Goal: Task Accomplishment & Management: Complete application form

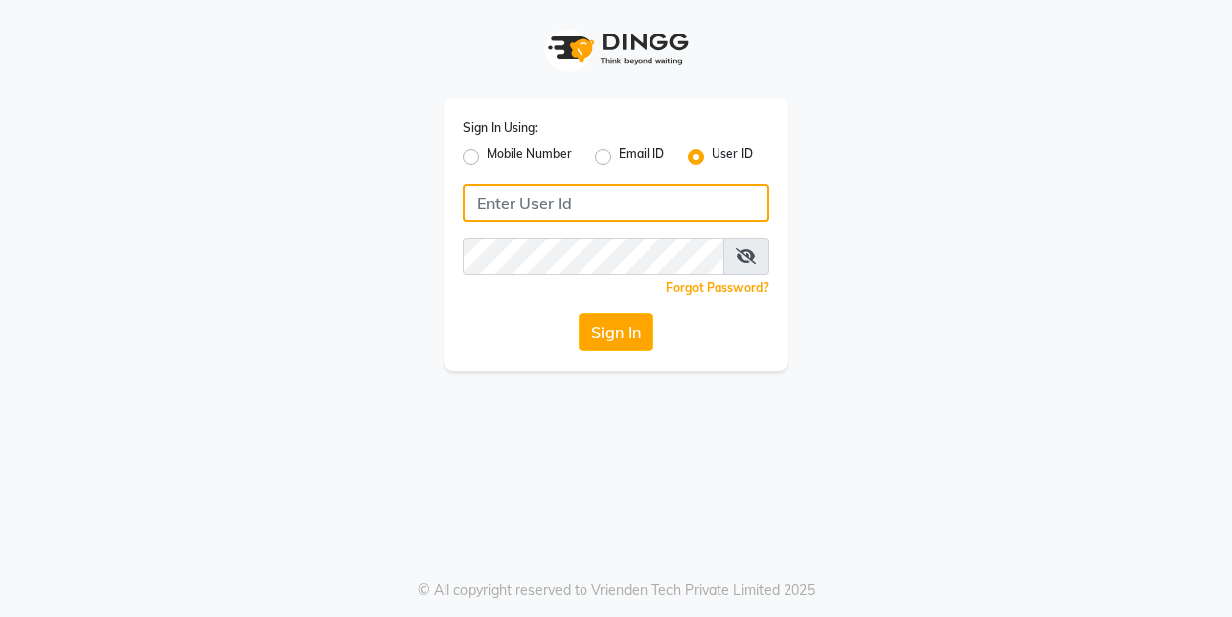
type input "bloghairandbueaty"
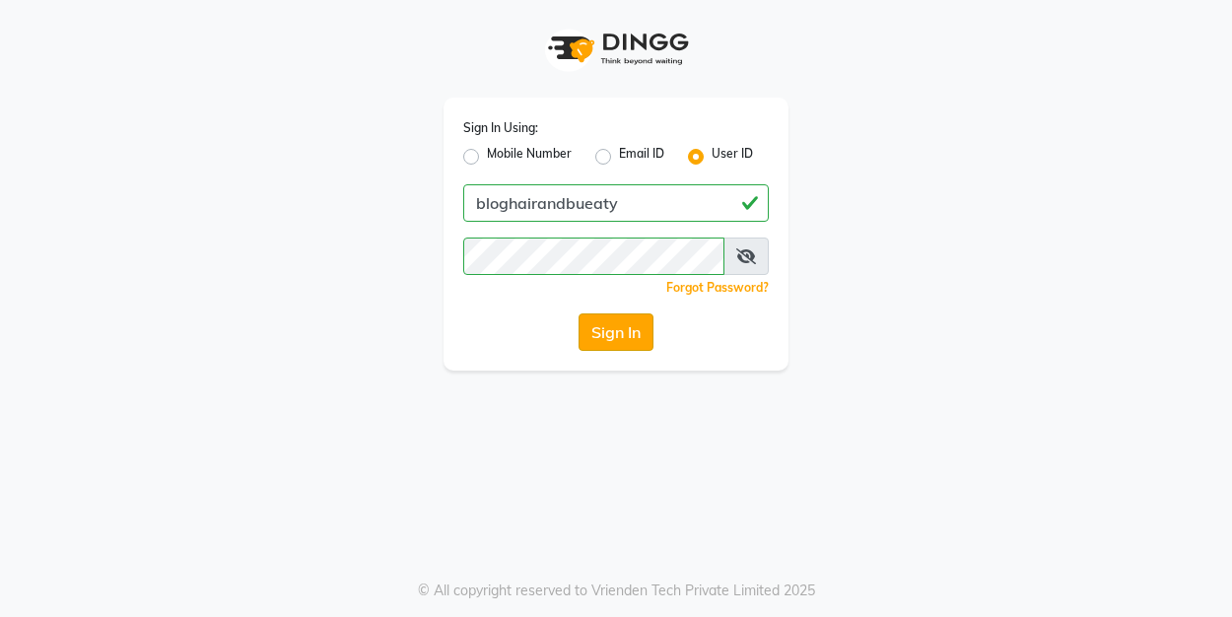
click at [615, 322] on button "Sign In" at bounding box center [616, 331] width 75 height 37
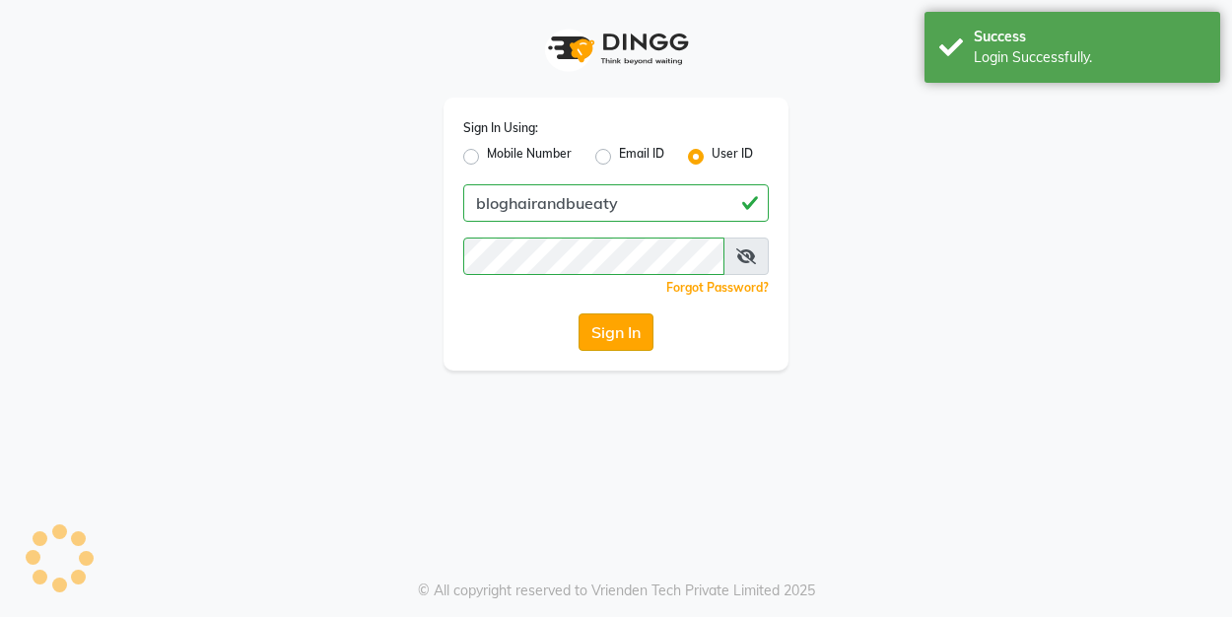
select select "service"
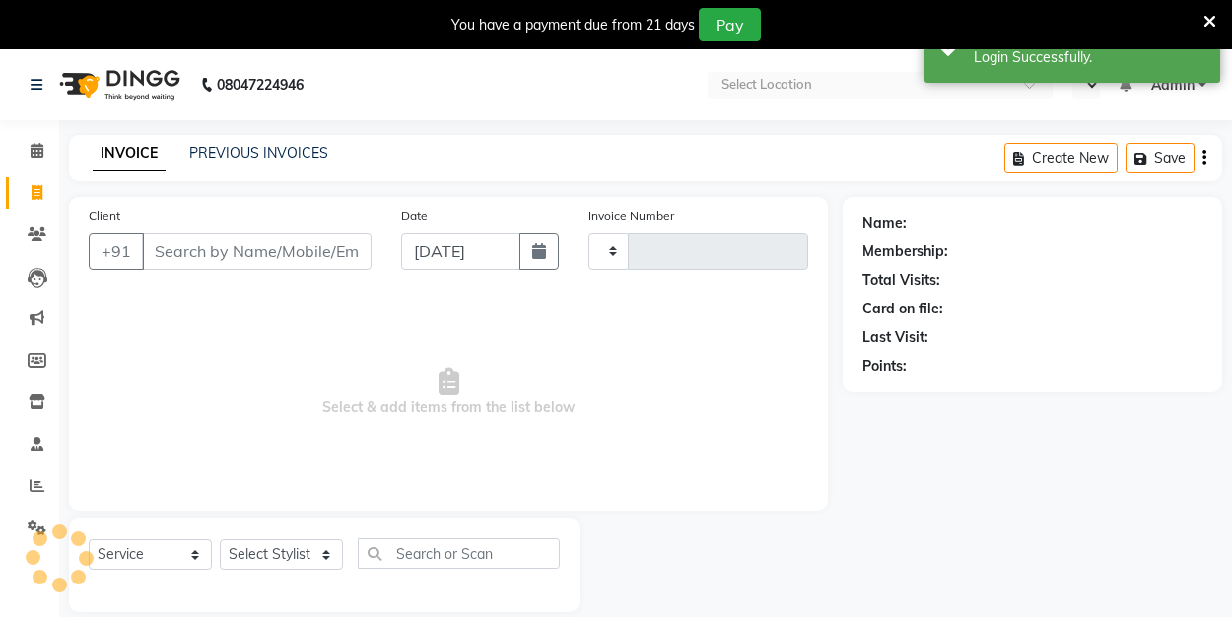
type input "0198"
select select "en"
select select "8741"
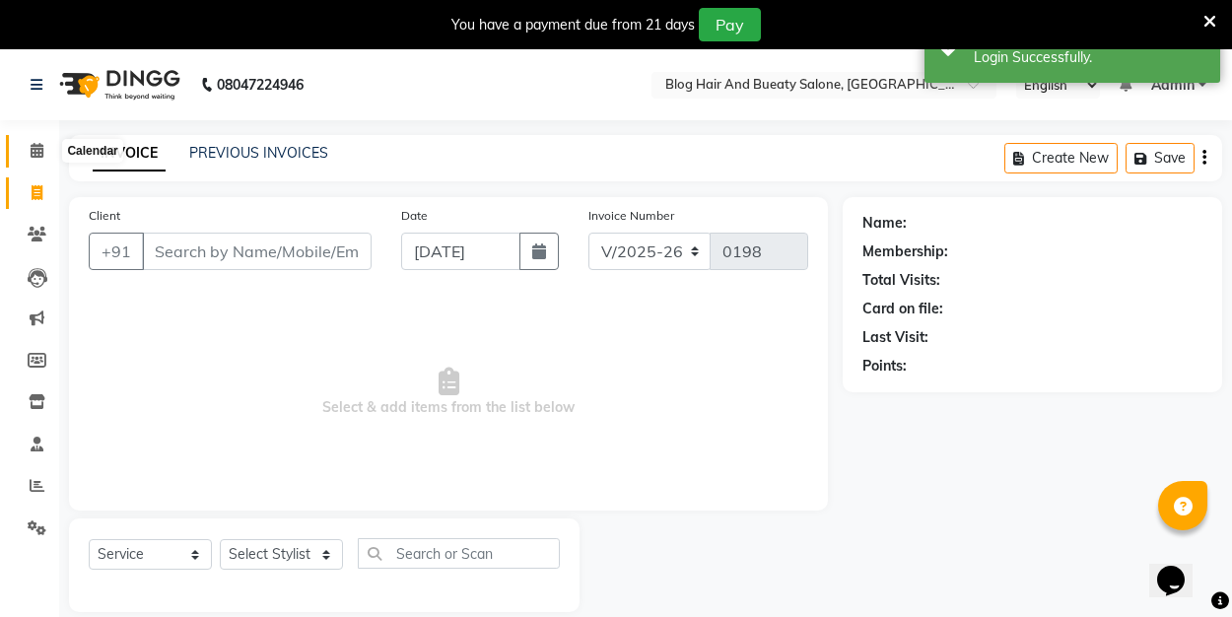
click at [41, 155] on icon at bounding box center [37, 150] width 13 height 15
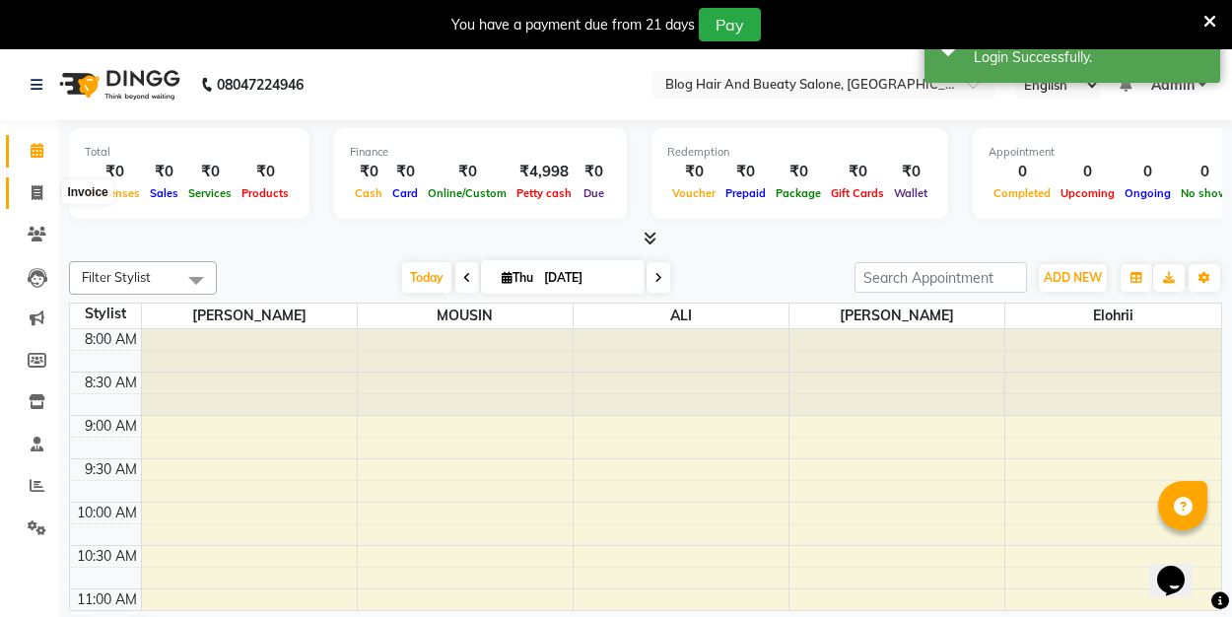
scroll to position [261, 0]
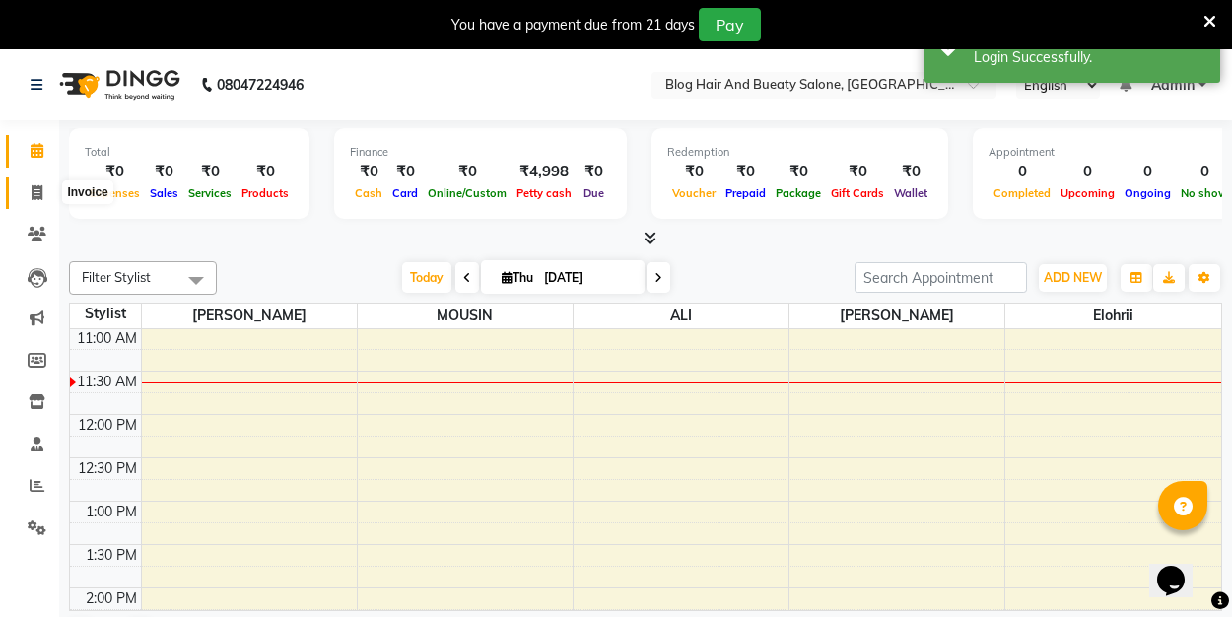
click at [41, 199] on span at bounding box center [37, 193] width 34 height 23
select select "service"
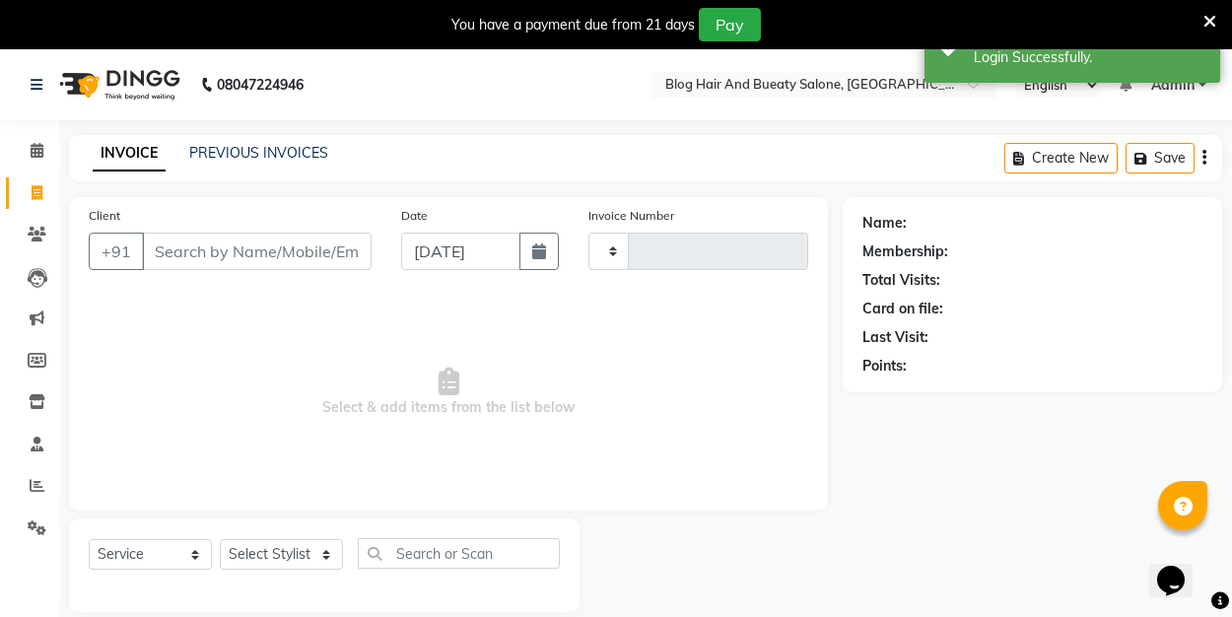
type input "0198"
select select "8741"
click at [522, 255] on button "button" at bounding box center [538, 251] width 39 height 37
select select "9"
select select "2025"
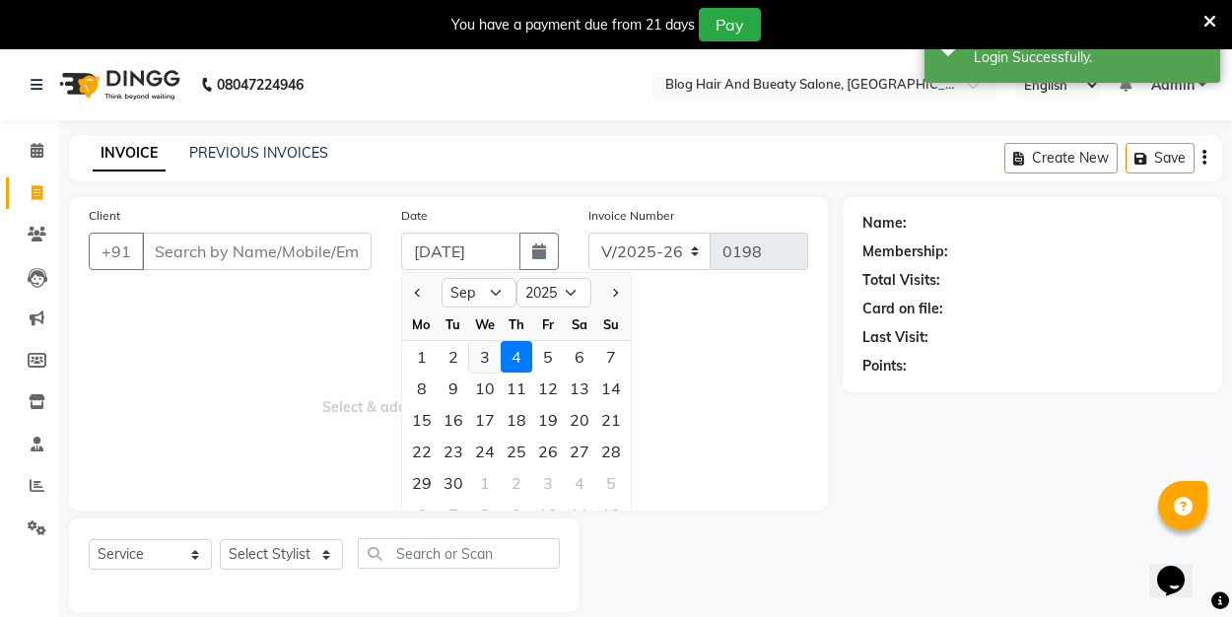
click at [485, 358] on div "3" at bounding box center [485, 357] width 32 height 32
type input "[DATE]"
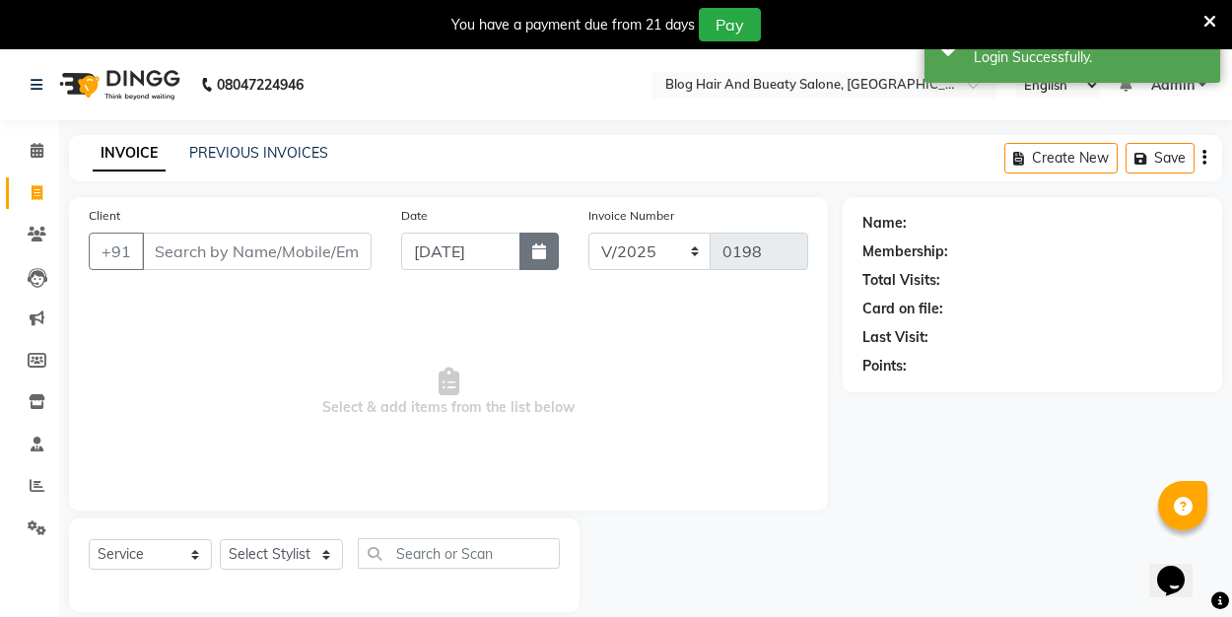
click at [540, 255] on icon "button" at bounding box center [539, 251] width 14 height 16
select select "9"
select select "2025"
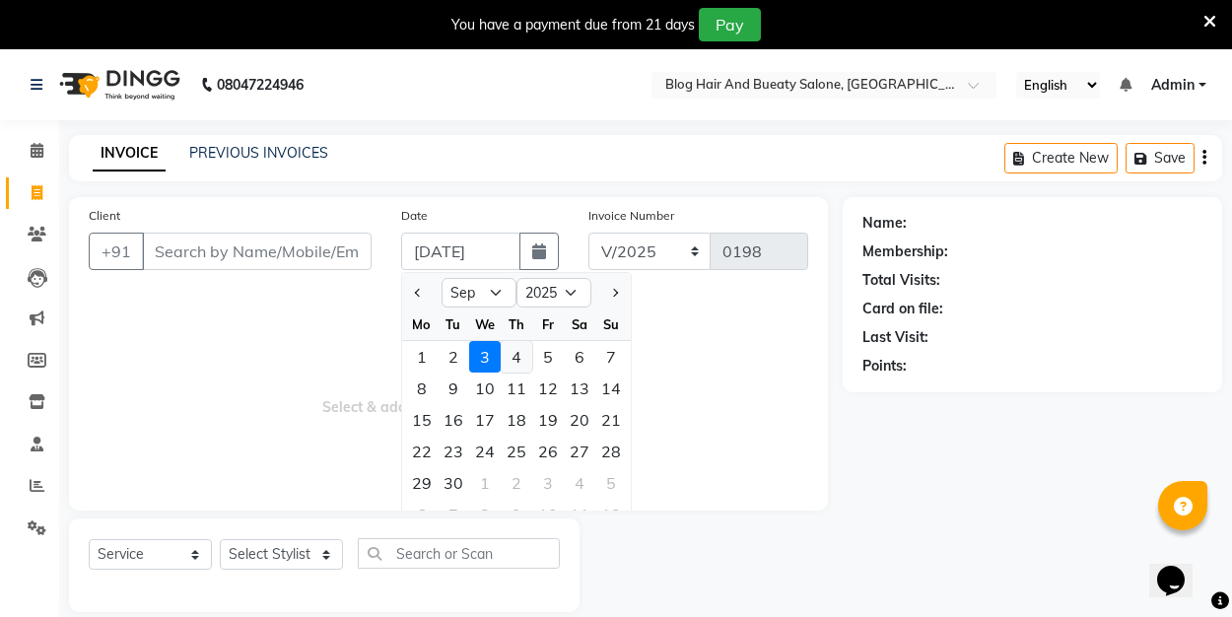
click at [515, 354] on div "4" at bounding box center [517, 357] width 32 height 32
type input "[DATE]"
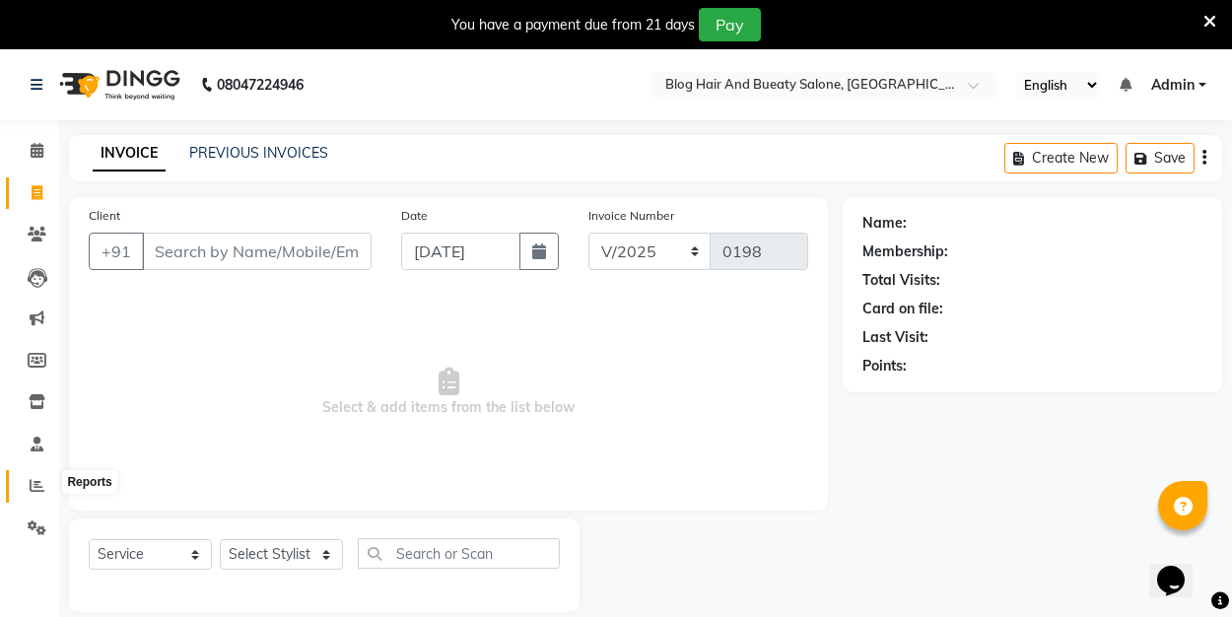
click at [44, 480] on span at bounding box center [37, 486] width 34 height 23
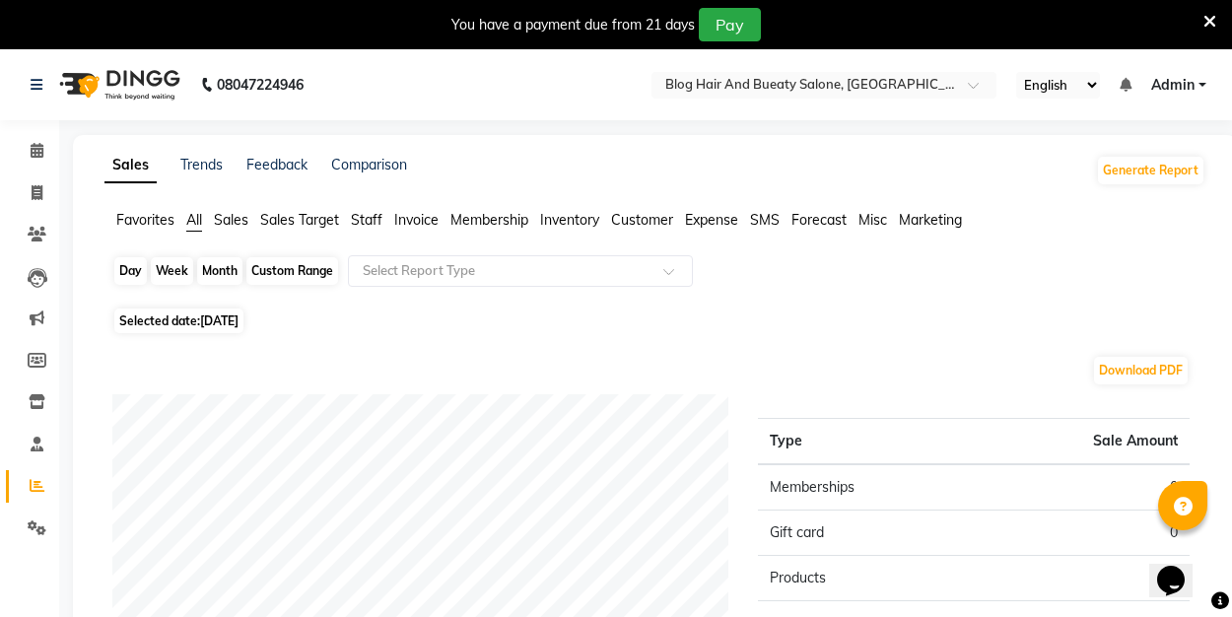
click at [130, 266] on div "Day" at bounding box center [130, 271] width 33 height 28
select select "9"
select select "2025"
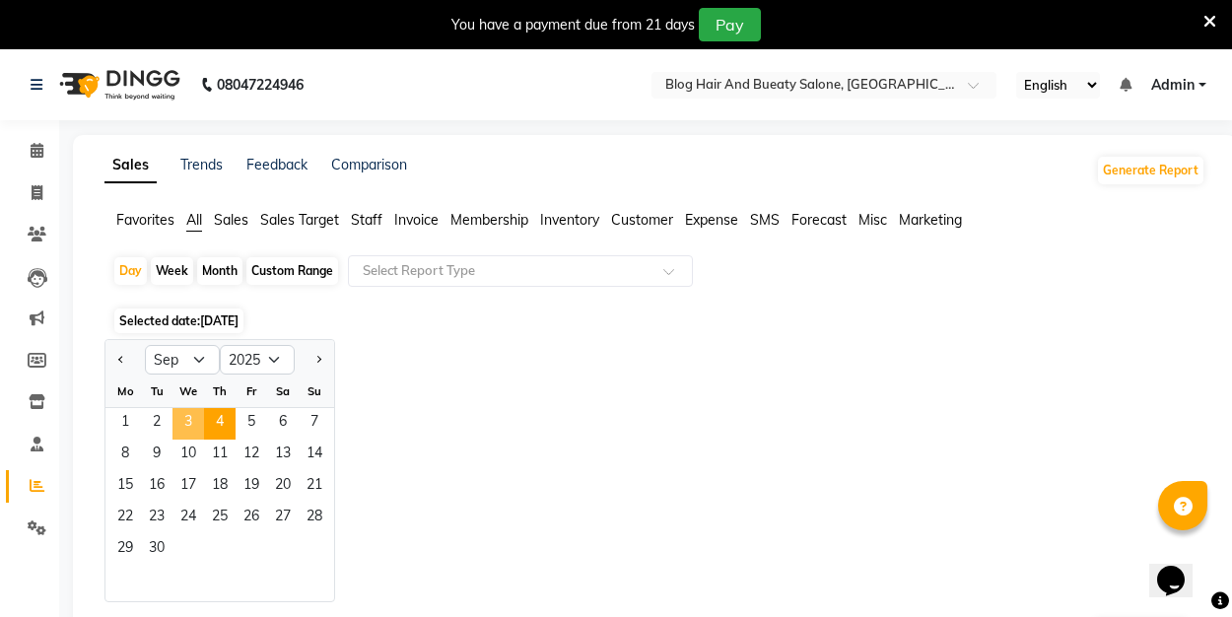
click at [190, 422] on span "3" at bounding box center [188, 424] width 32 height 32
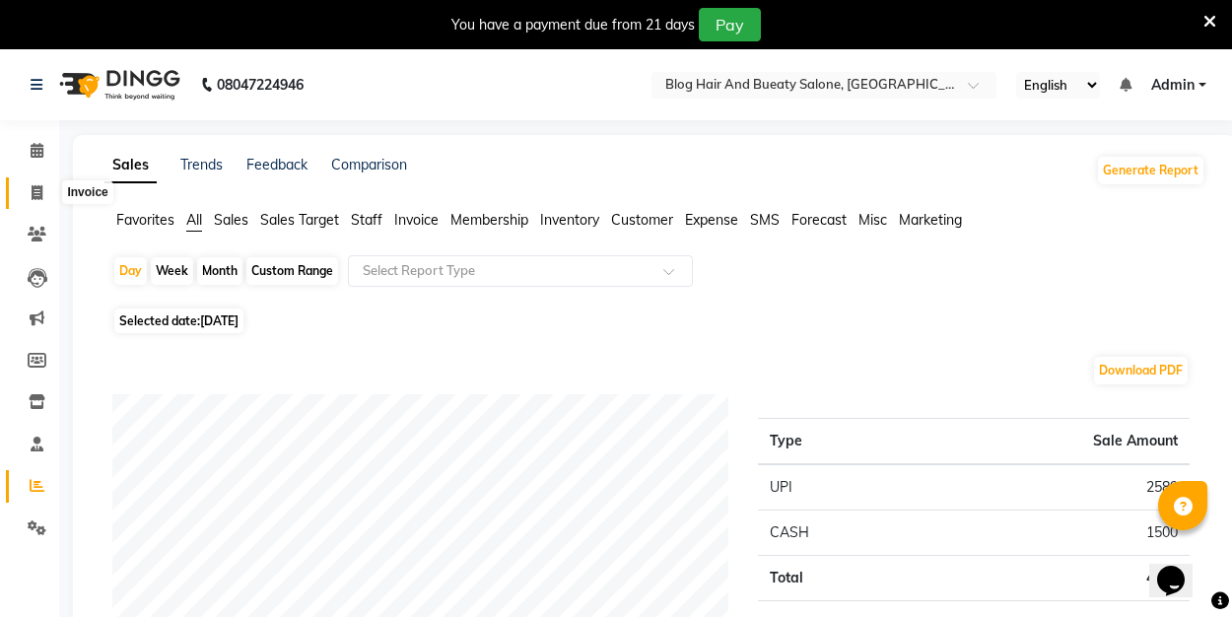
click at [33, 188] on icon at bounding box center [37, 192] width 11 height 15
select select "8741"
select select "service"
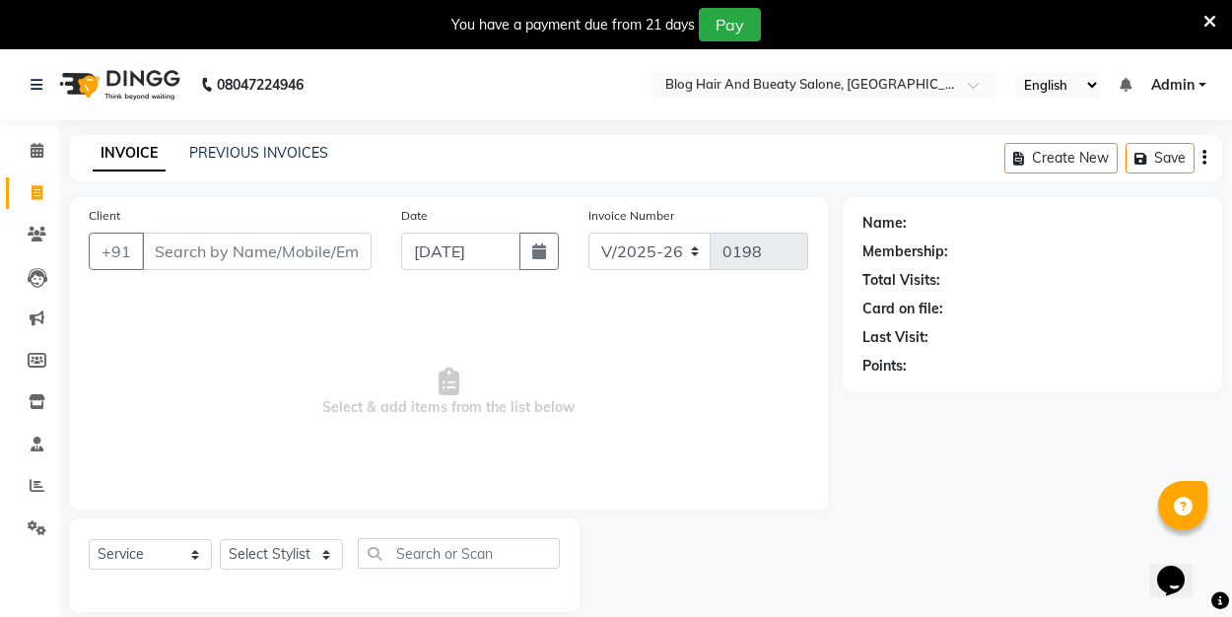
click at [267, 320] on span "Select & add items from the list below" at bounding box center [449, 392] width 720 height 197
click at [235, 263] on input "Client" at bounding box center [257, 251] width 230 height 37
click at [40, 194] on icon at bounding box center [37, 192] width 11 height 15
select select "8741"
select select "service"
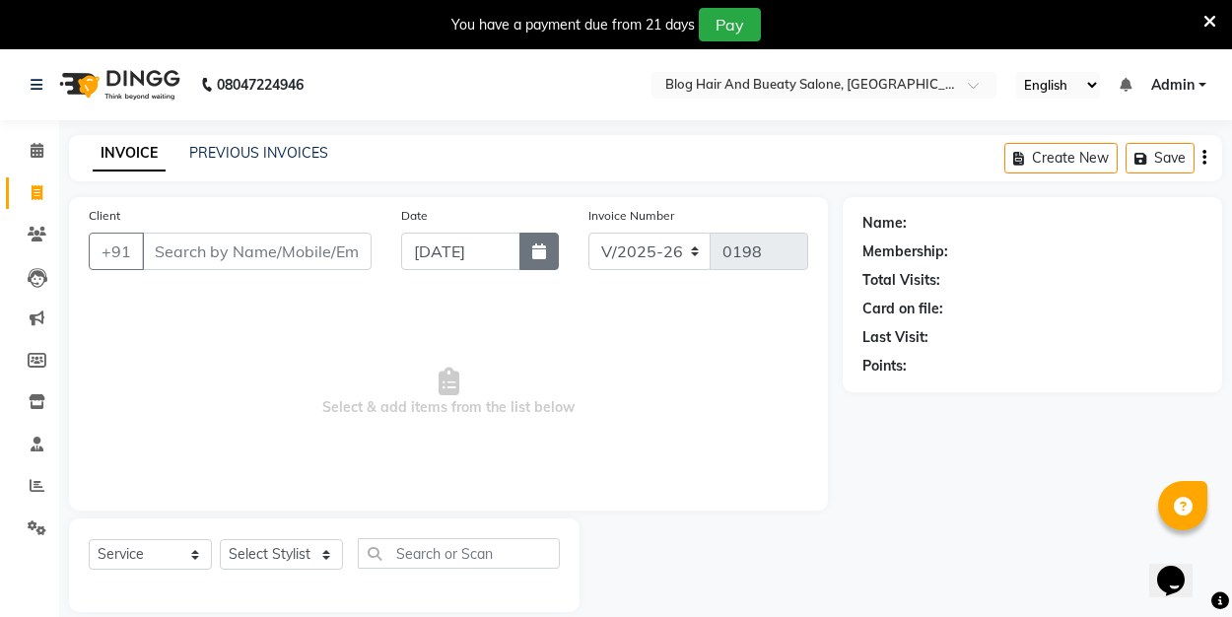
click at [542, 253] on icon "button" at bounding box center [539, 251] width 14 height 16
select select "9"
select select "2025"
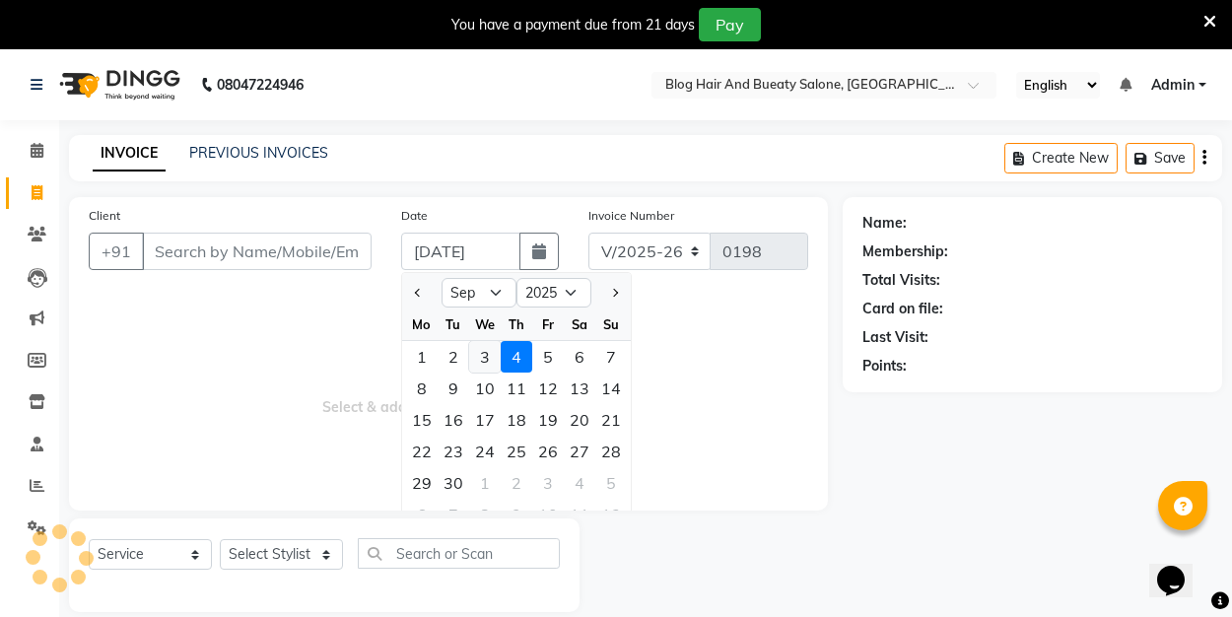
click at [488, 358] on div "3" at bounding box center [485, 357] width 32 height 32
type input "[DATE]"
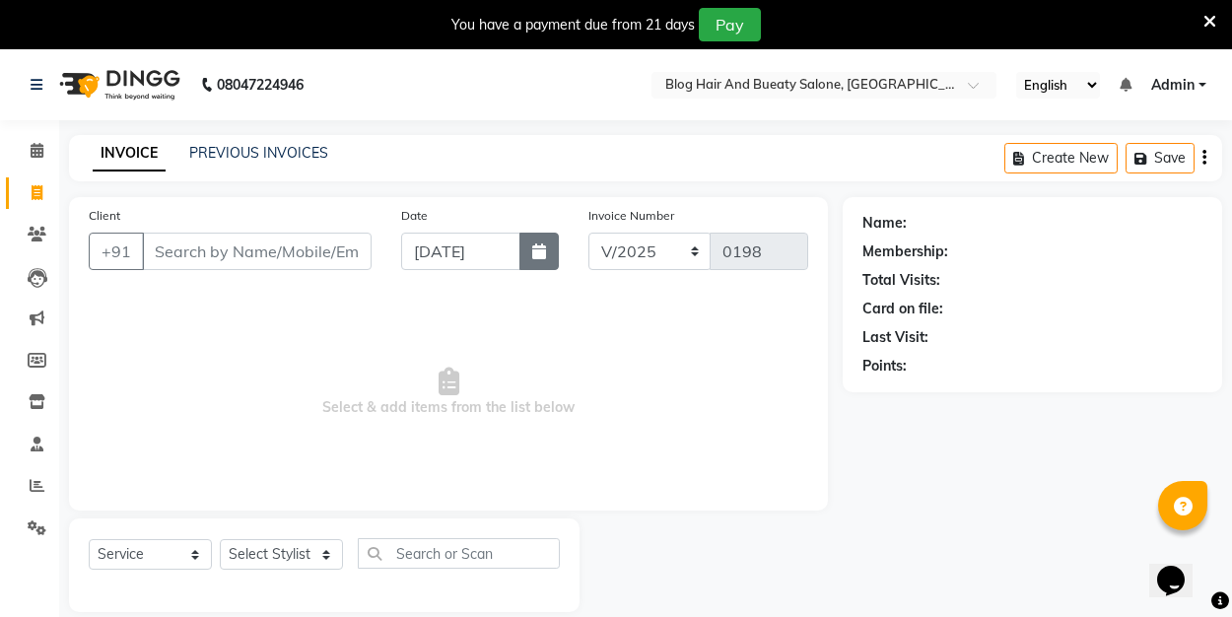
click at [540, 266] on button "button" at bounding box center [538, 251] width 39 height 37
select select "9"
select select "2025"
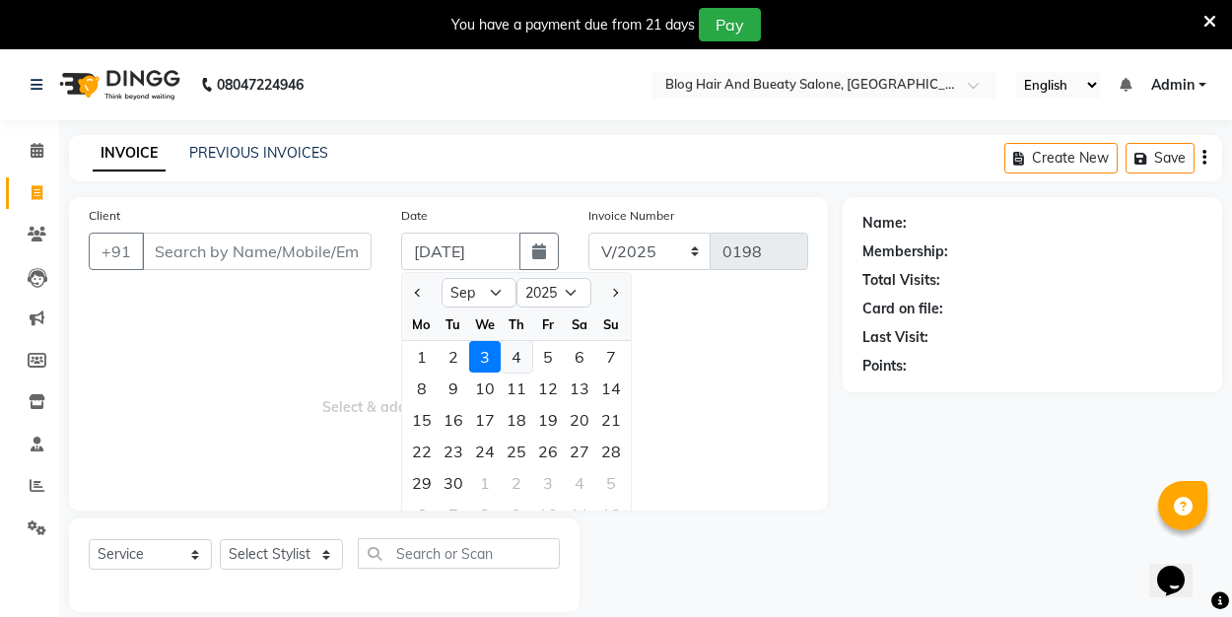
click at [521, 357] on div "4" at bounding box center [517, 357] width 32 height 32
type input "[DATE]"
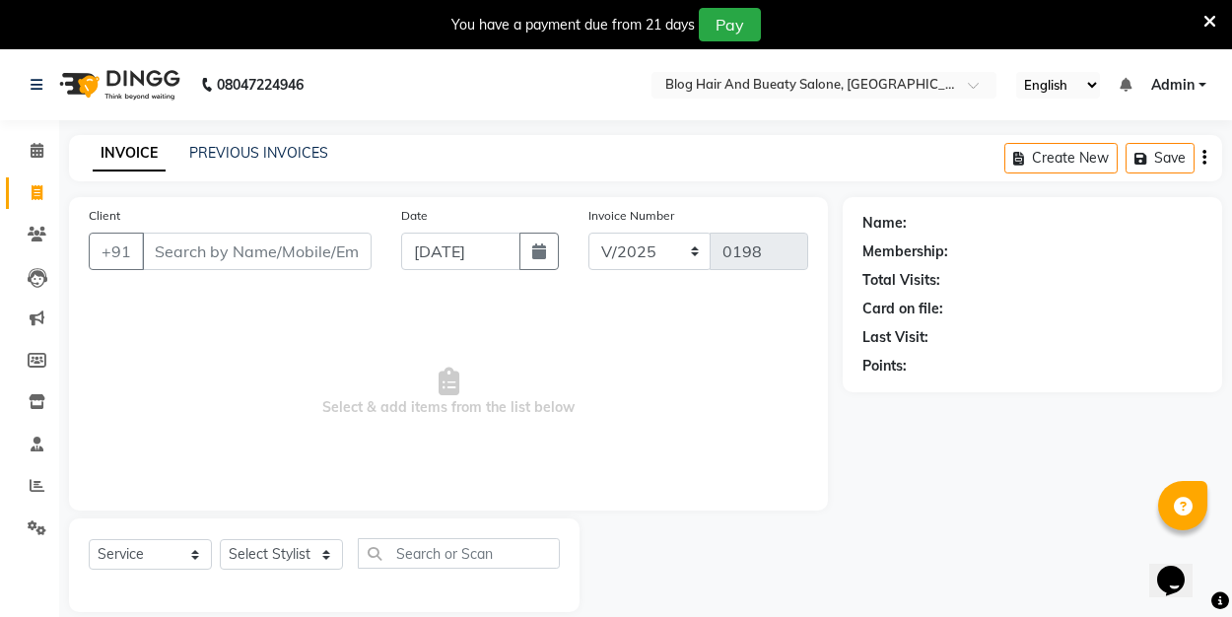
click at [291, 354] on span "Select & add items from the list below" at bounding box center [449, 392] width 720 height 197
click at [275, 245] on input "Client" at bounding box center [257, 251] width 230 height 37
click at [275, 198] on div "Client +91 Date [DATE] Invoice Number V/2025 V/[PHONE_NUMBER] Select & add item…" at bounding box center [448, 353] width 759 height 313
click at [221, 353] on span "Select & add items from the list below" at bounding box center [449, 392] width 720 height 197
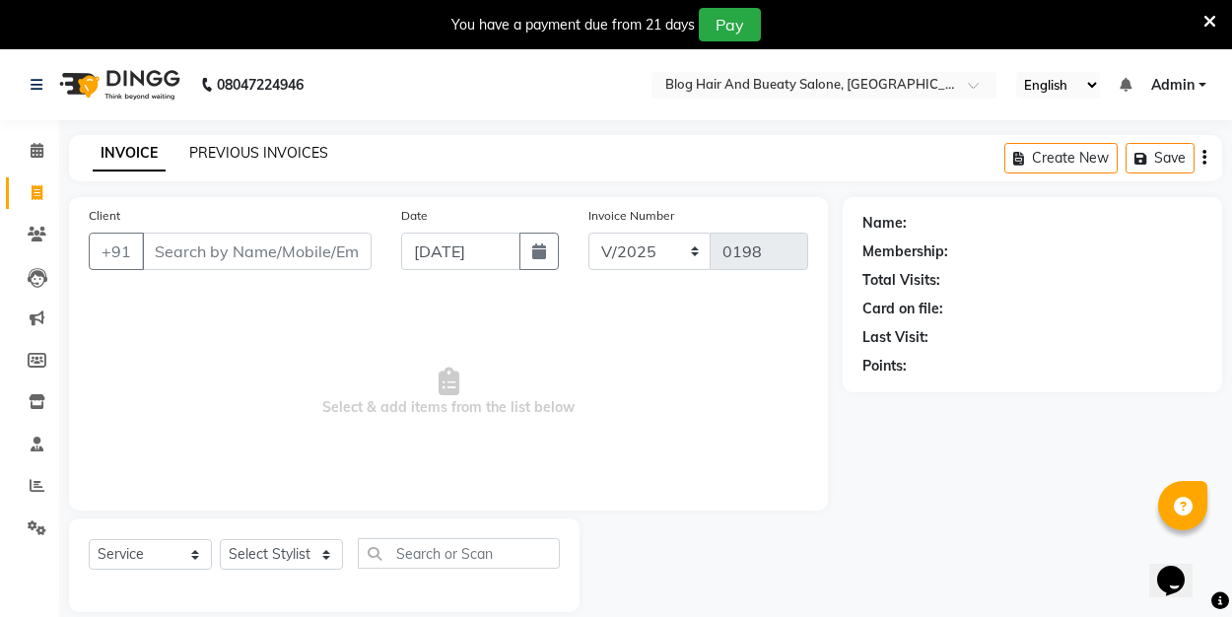
click at [252, 148] on link "PREVIOUS INVOICES" at bounding box center [258, 153] width 139 height 18
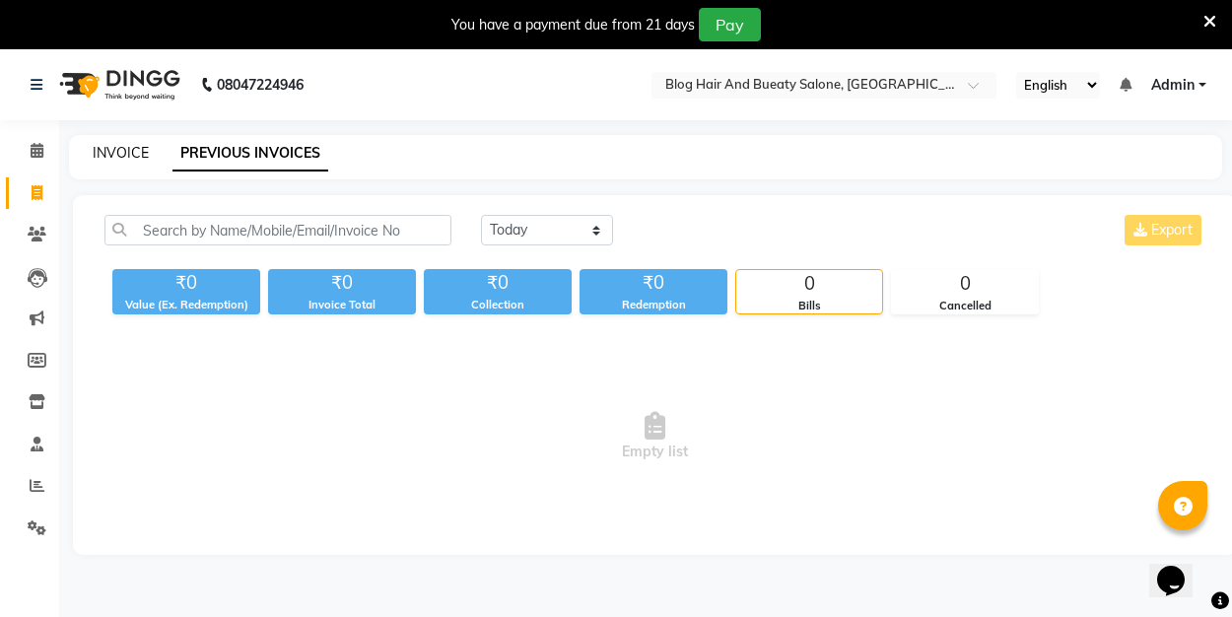
click at [120, 152] on link "INVOICE" at bounding box center [121, 153] width 56 height 18
select select "service"
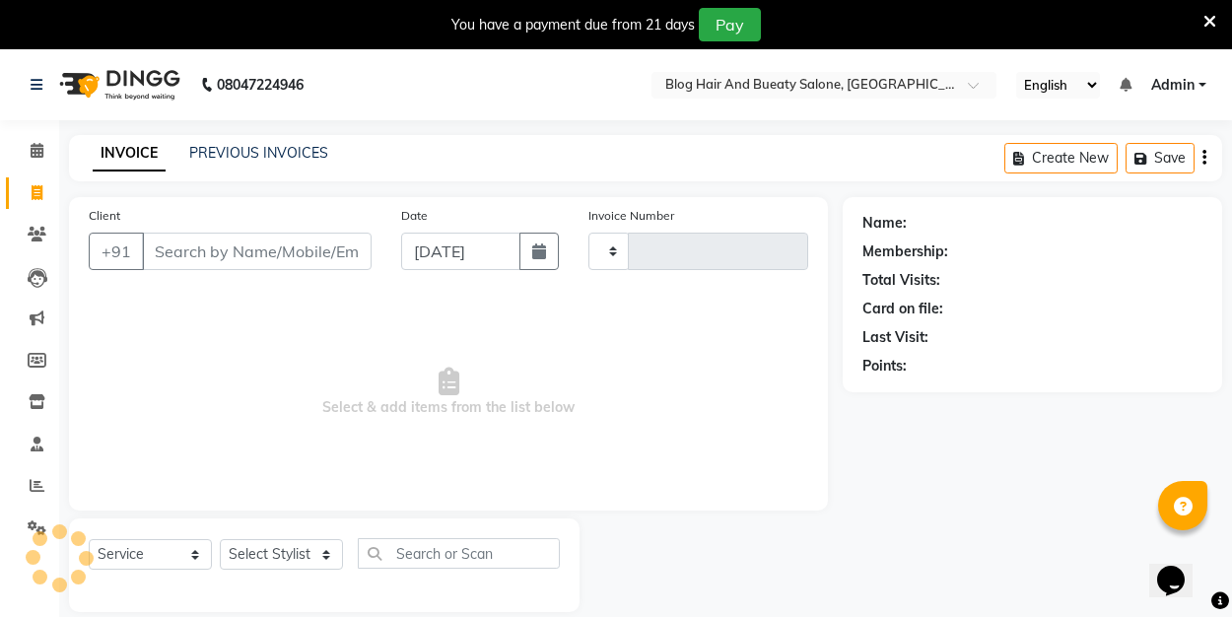
type input "0198"
select select "8741"
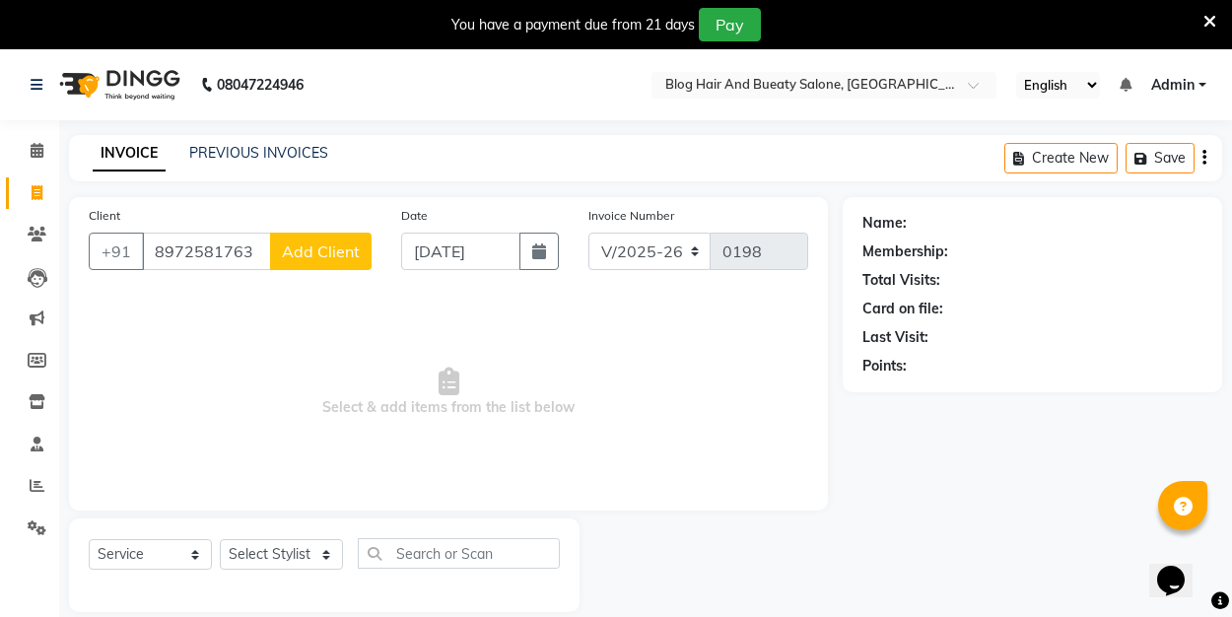
type input "8972581763"
click at [324, 244] on span "Add Client" at bounding box center [321, 251] width 78 height 20
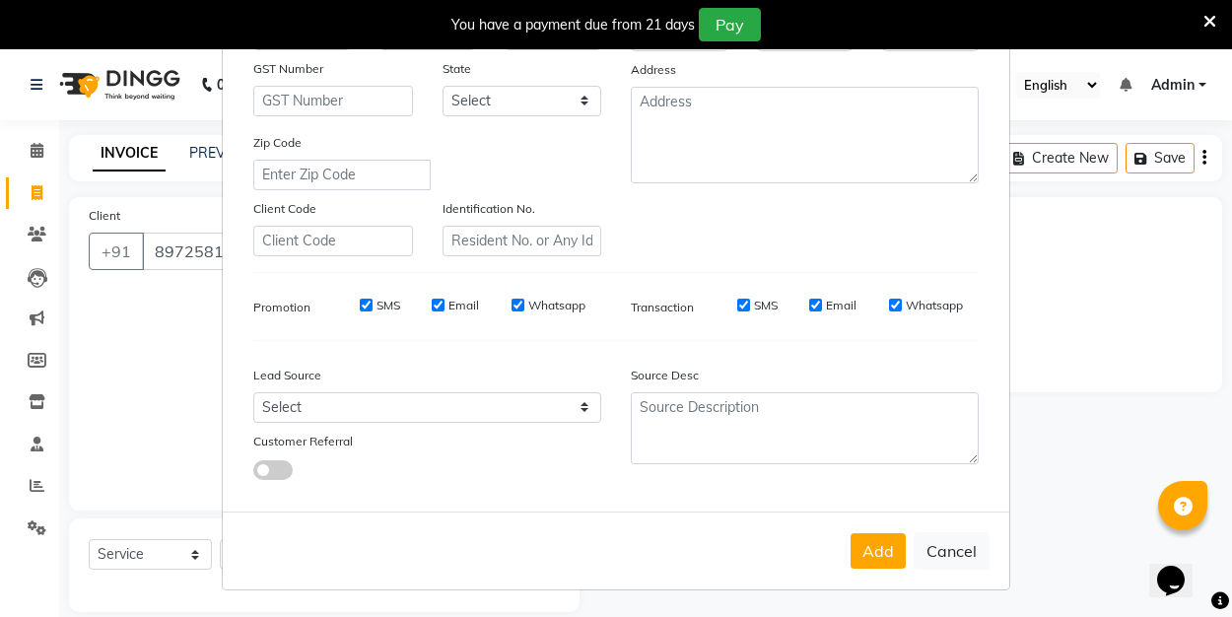
scroll to position [291, 0]
type input "brishaike"
click at [875, 547] on button "Add" at bounding box center [878, 551] width 55 height 35
click at [893, 559] on button "Add" at bounding box center [878, 551] width 55 height 35
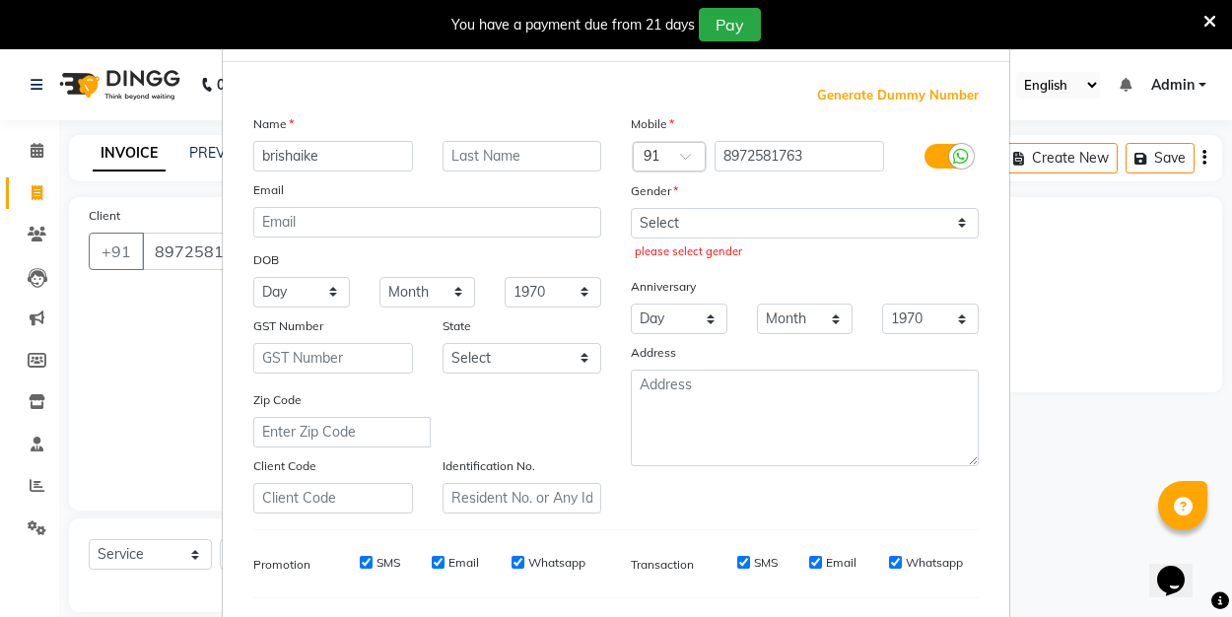
scroll to position [23, 0]
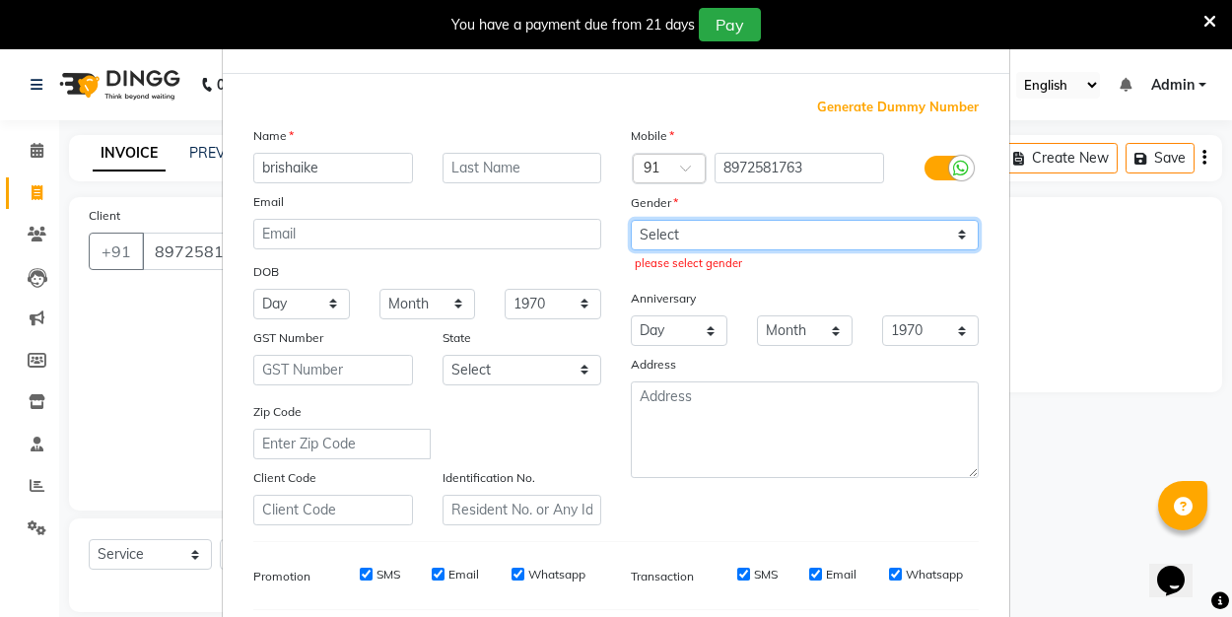
select select "[DEMOGRAPHIC_DATA]"
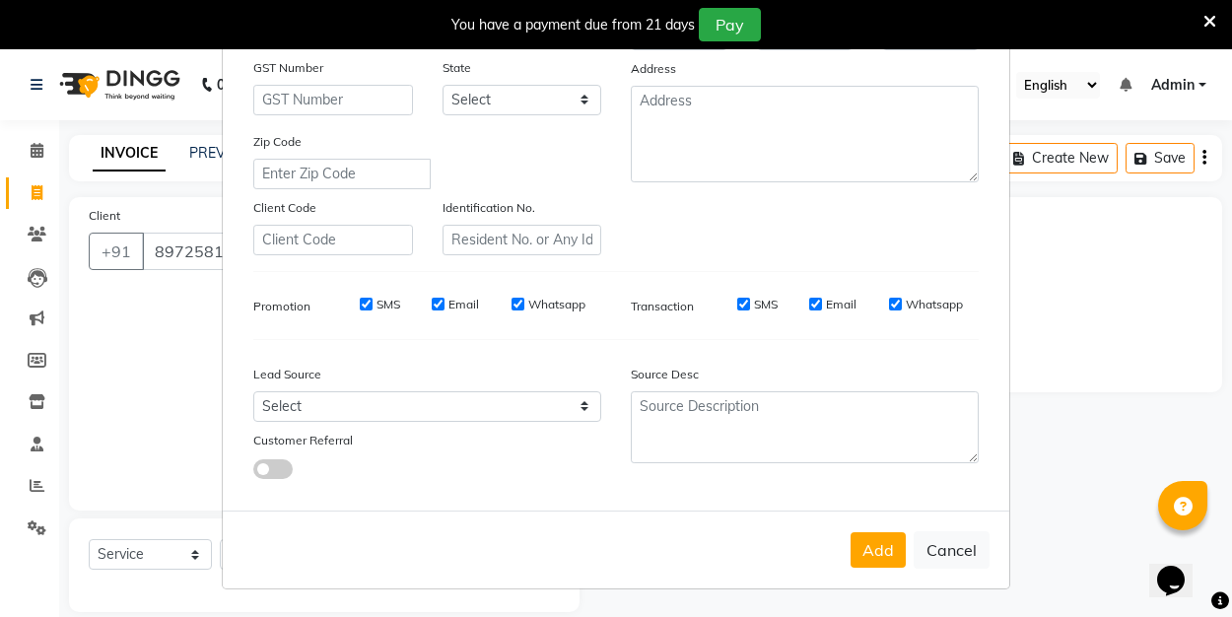
scroll to position [292, 0]
click at [882, 537] on button "Add" at bounding box center [878, 550] width 55 height 35
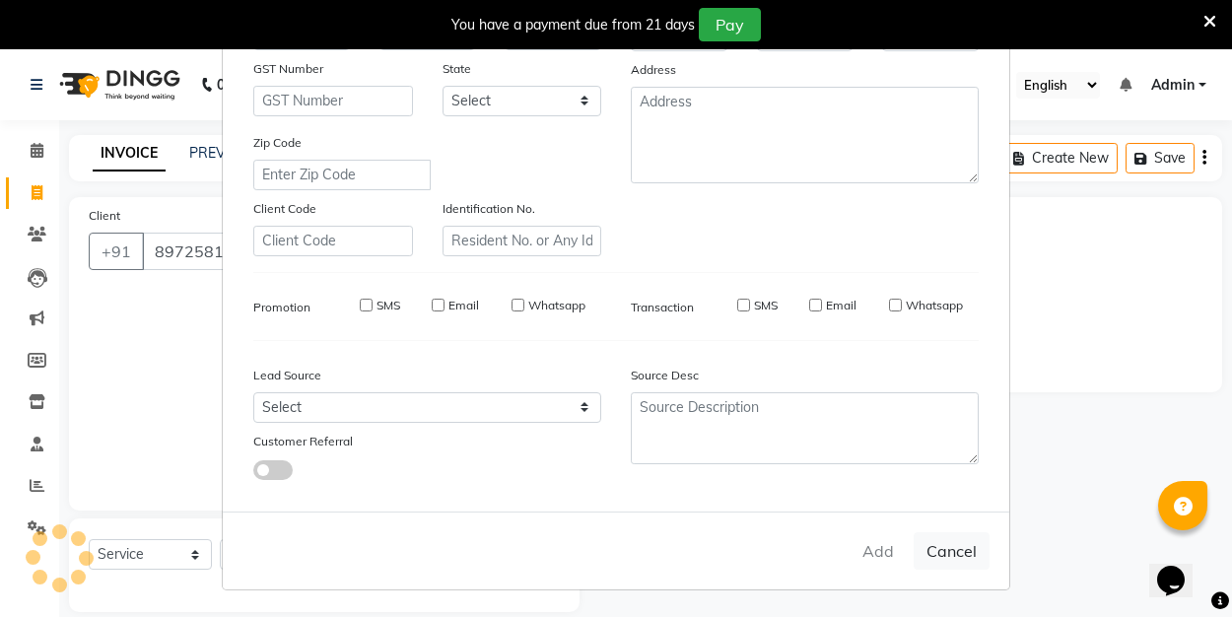
select select
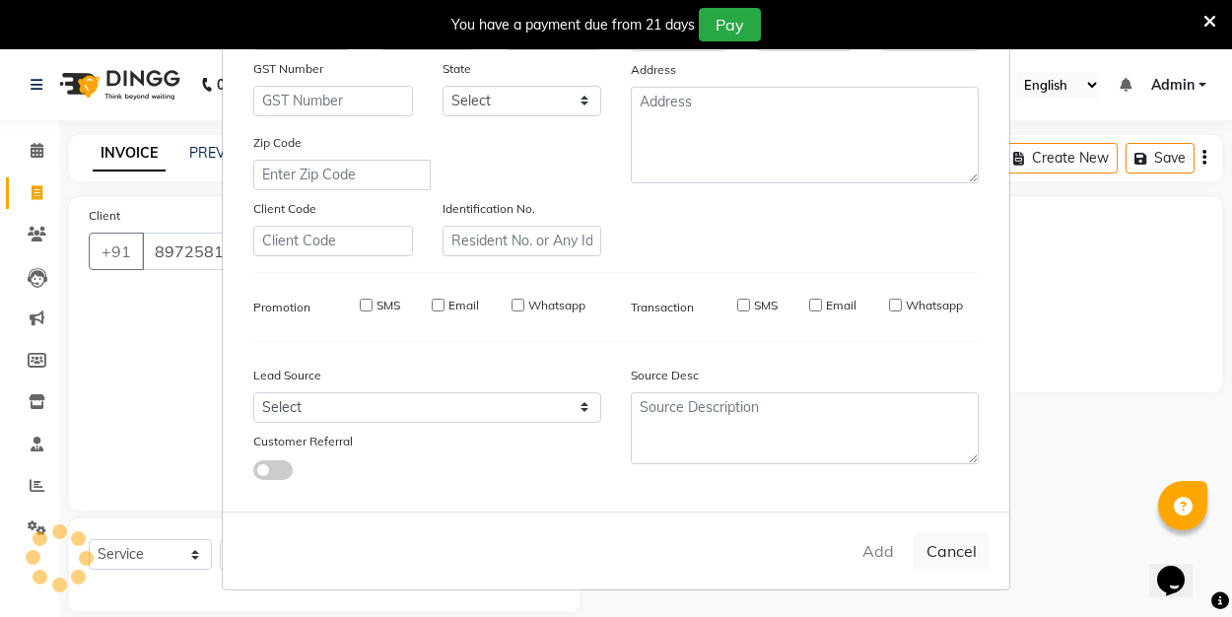
select select
checkbox input "false"
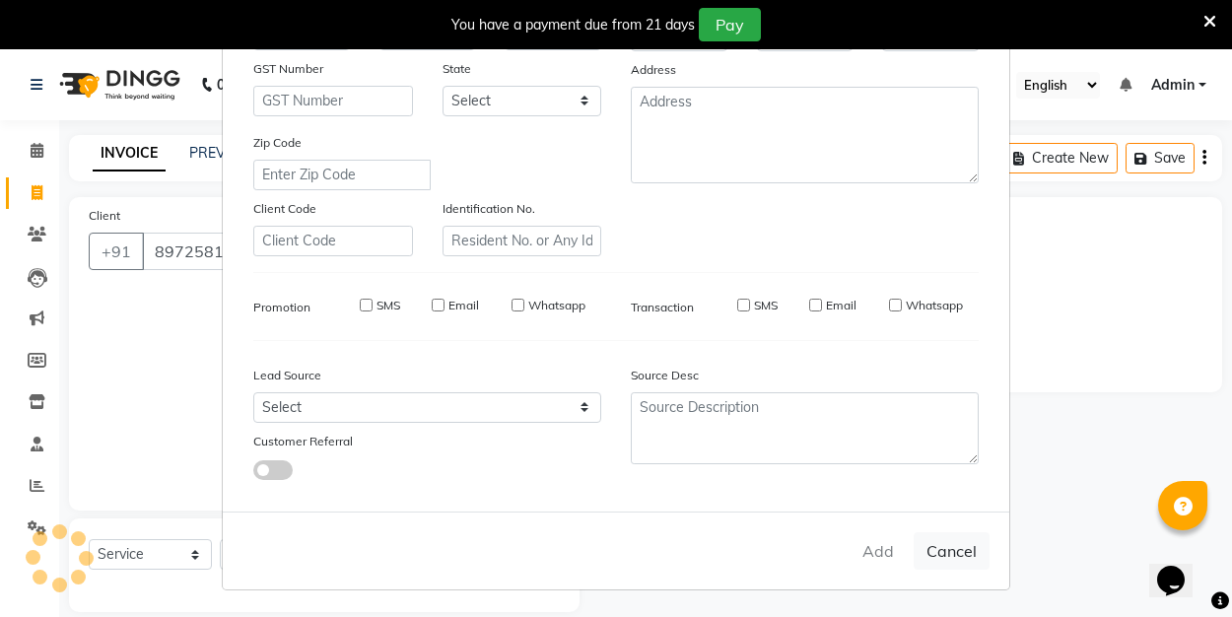
checkbox input "false"
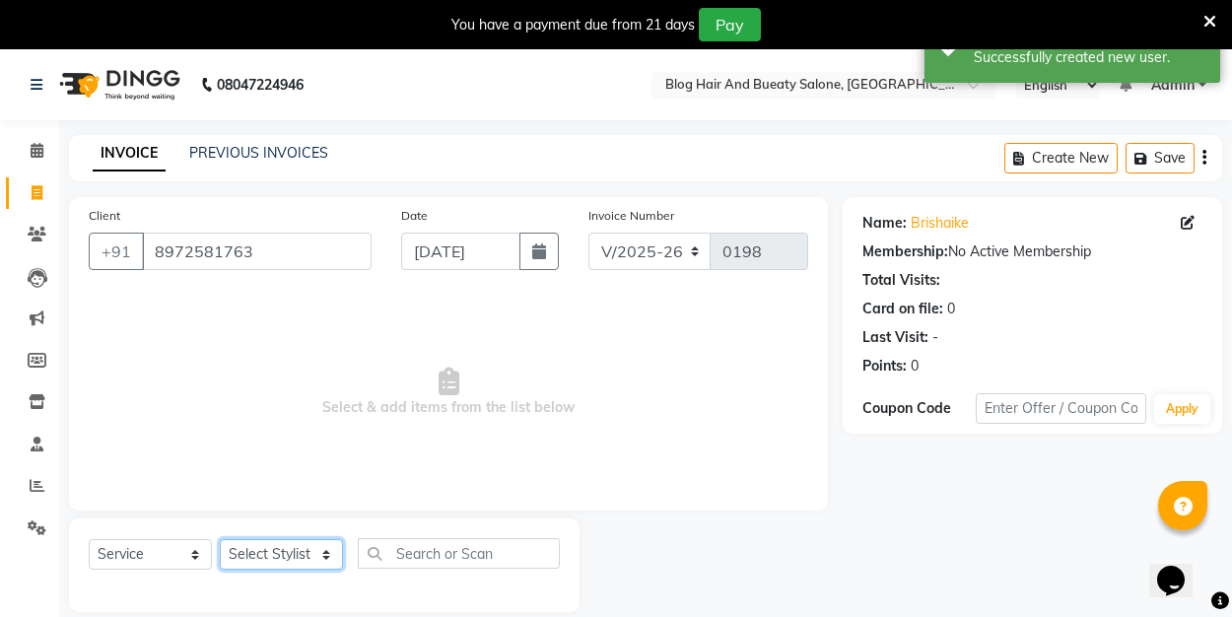
click at [329, 548] on select "Select Stylist [PERSON_NAME] Manager [PERSON_NAME] [PERSON_NAME]" at bounding box center [281, 554] width 123 height 31
select select "89034"
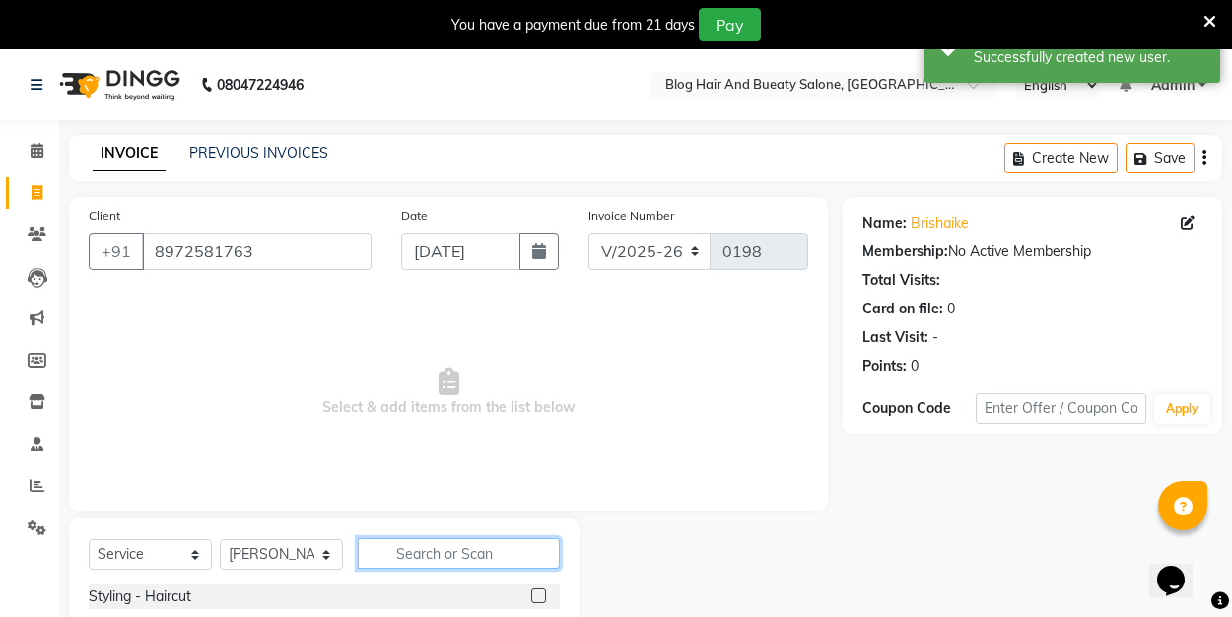
click at [418, 551] on input "text" at bounding box center [459, 553] width 202 height 31
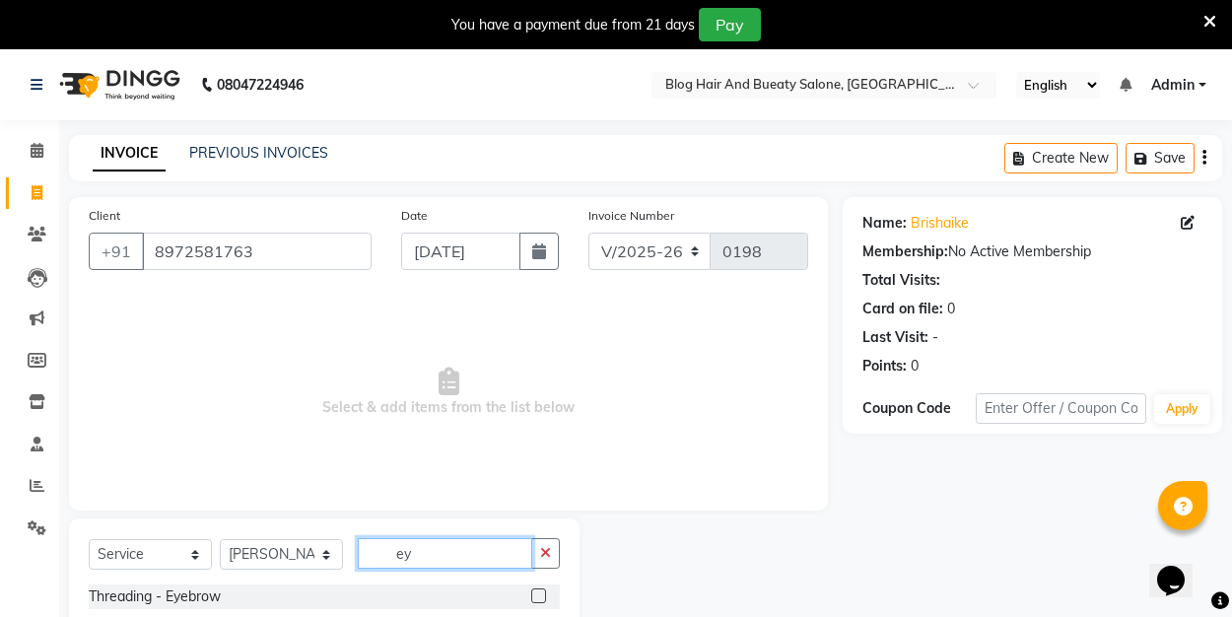
type input "ey"
click at [539, 590] on label at bounding box center [538, 595] width 15 height 15
click at [539, 590] on input "checkbox" at bounding box center [537, 596] width 13 height 13
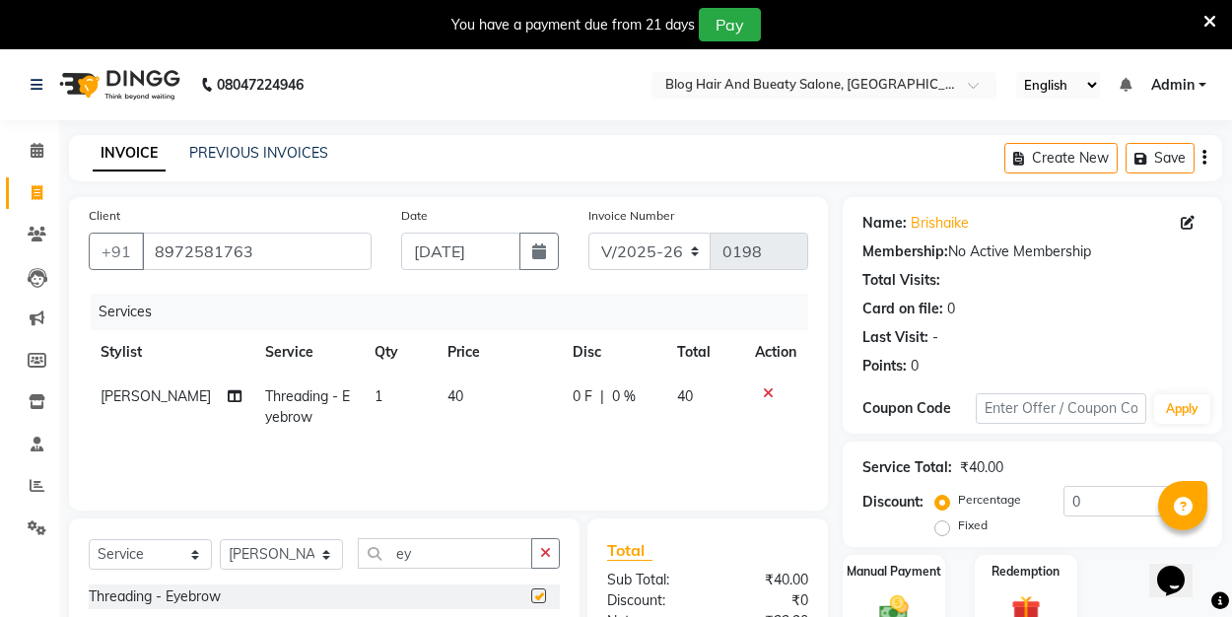
checkbox input "false"
click at [447, 555] on input "ey" at bounding box center [445, 553] width 174 height 31
type input "e"
type input "fore"
click at [544, 596] on label at bounding box center [538, 595] width 15 height 15
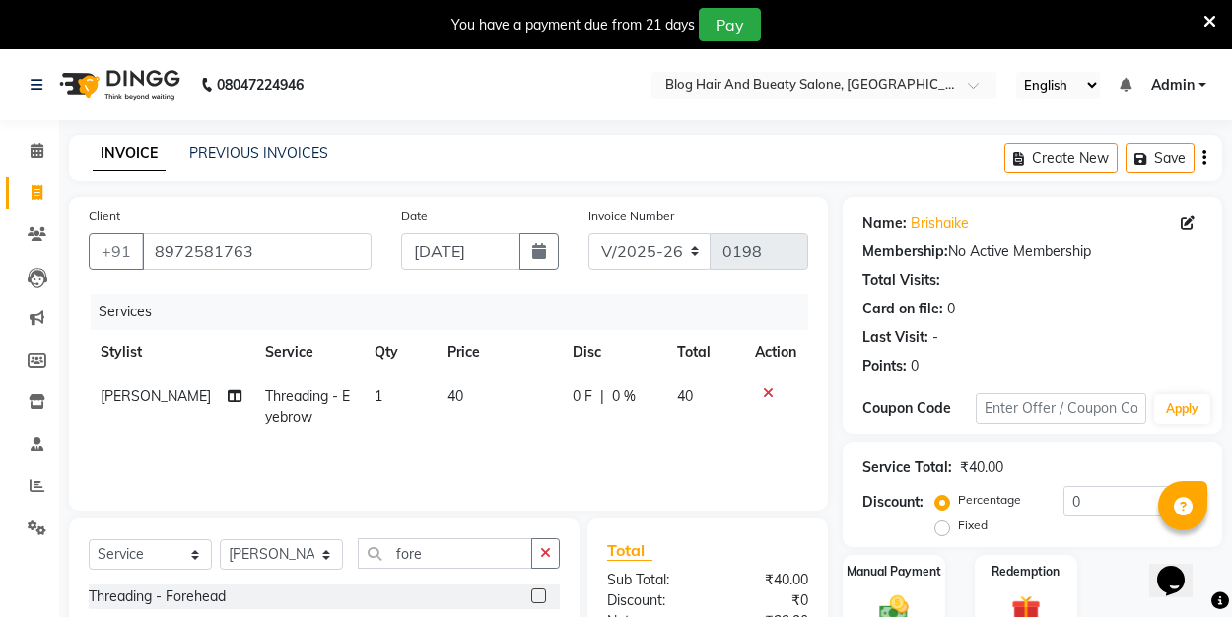
click at [544, 596] on input "checkbox" at bounding box center [537, 596] width 13 height 13
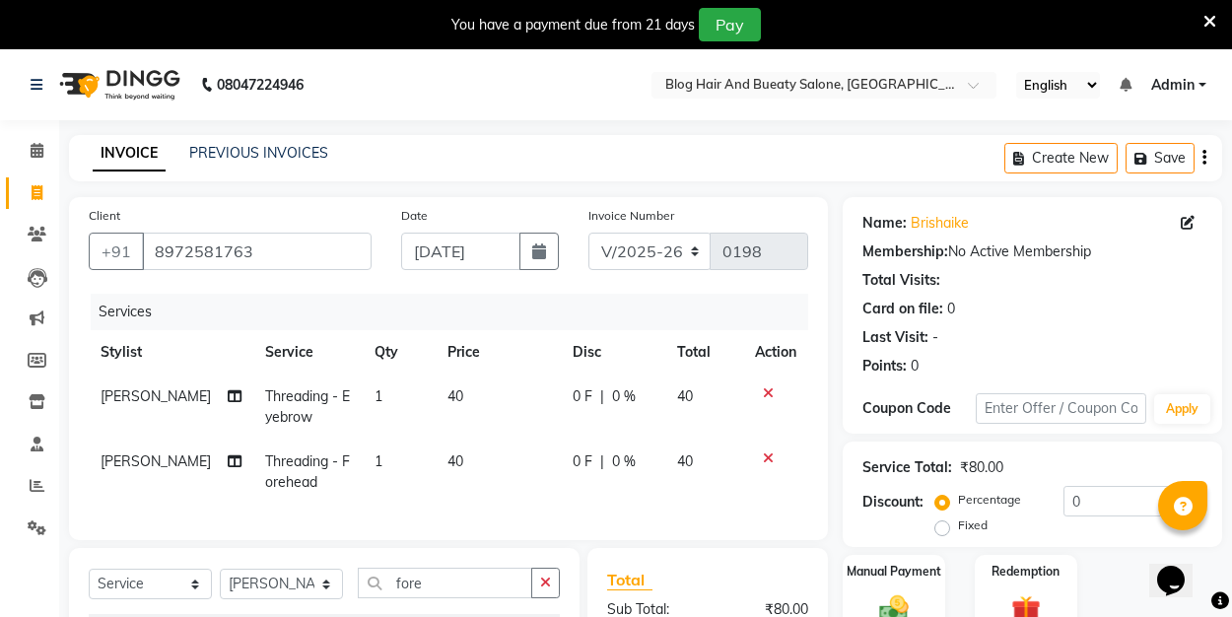
checkbox input "false"
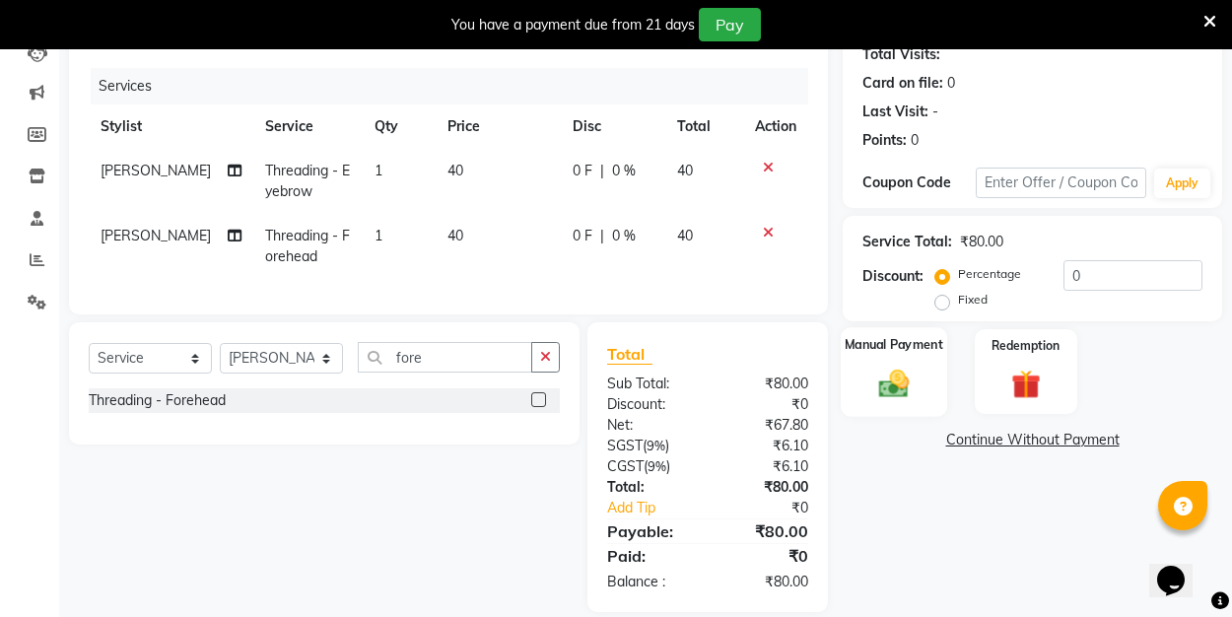
scroll to position [227, 0]
click at [893, 374] on img at bounding box center [893, 382] width 49 height 34
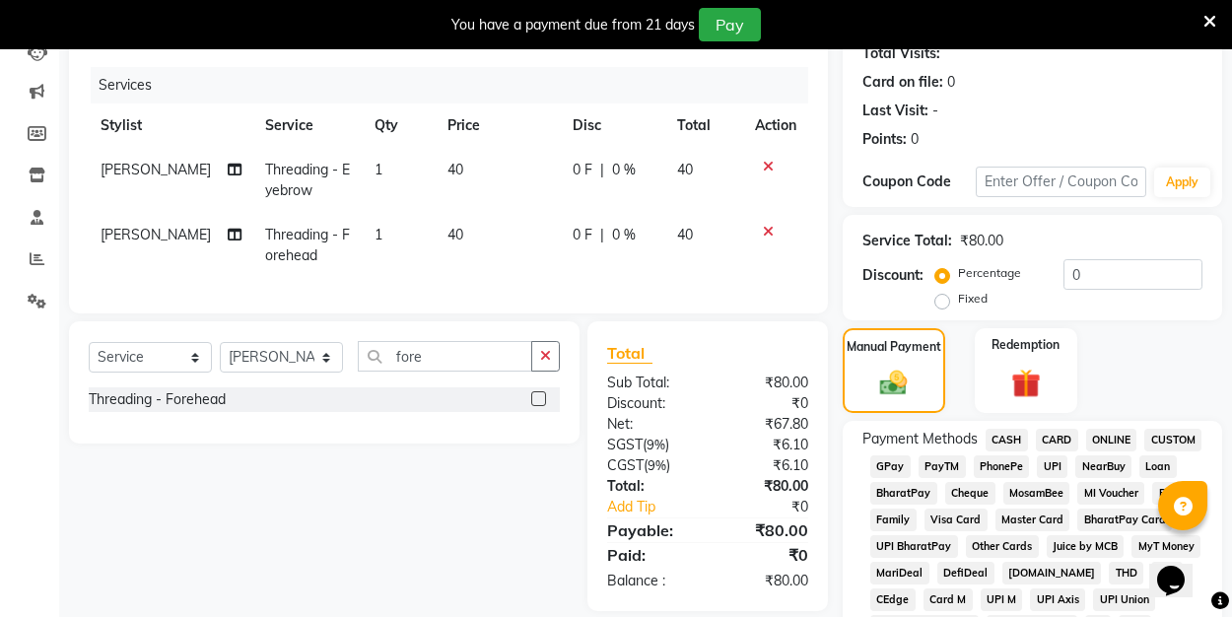
click at [1052, 465] on span "UPI" at bounding box center [1052, 466] width 31 height 23
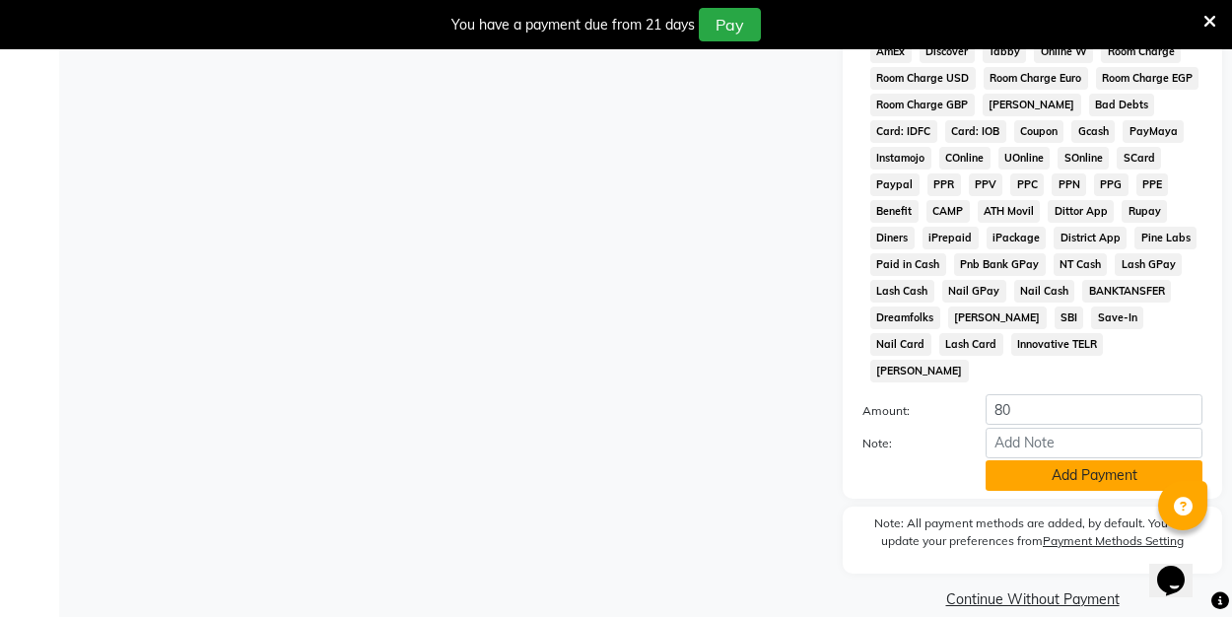
scroll to position [987, 0]
click at [1052, 461] on button "Add Payment" at bounding box center [1094, 476] width 217 height 31
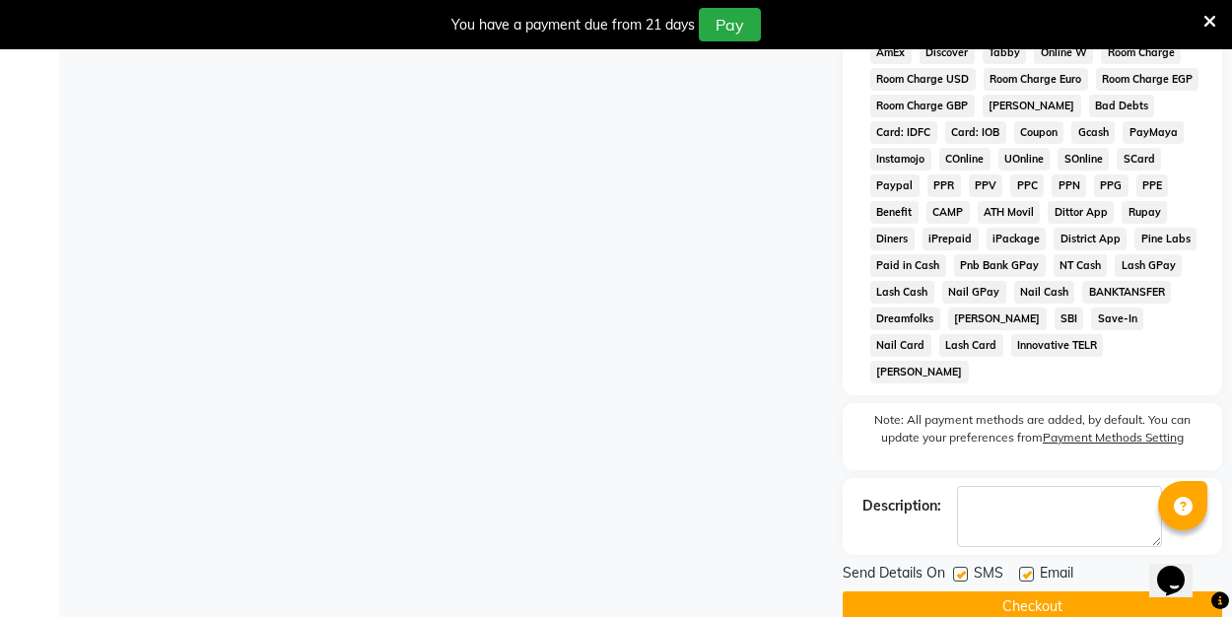
click at [1030, 567] on label at bounding box center [1026, 574] width 15 height 15
click at [1030, 569] on input "checkbox" at bounding box center [1025, 575] width 13 height 13
checkbox input "false"
click at [1021, 591] on button "Checkout" at bounding box center [1032, 606] width 379 height 31
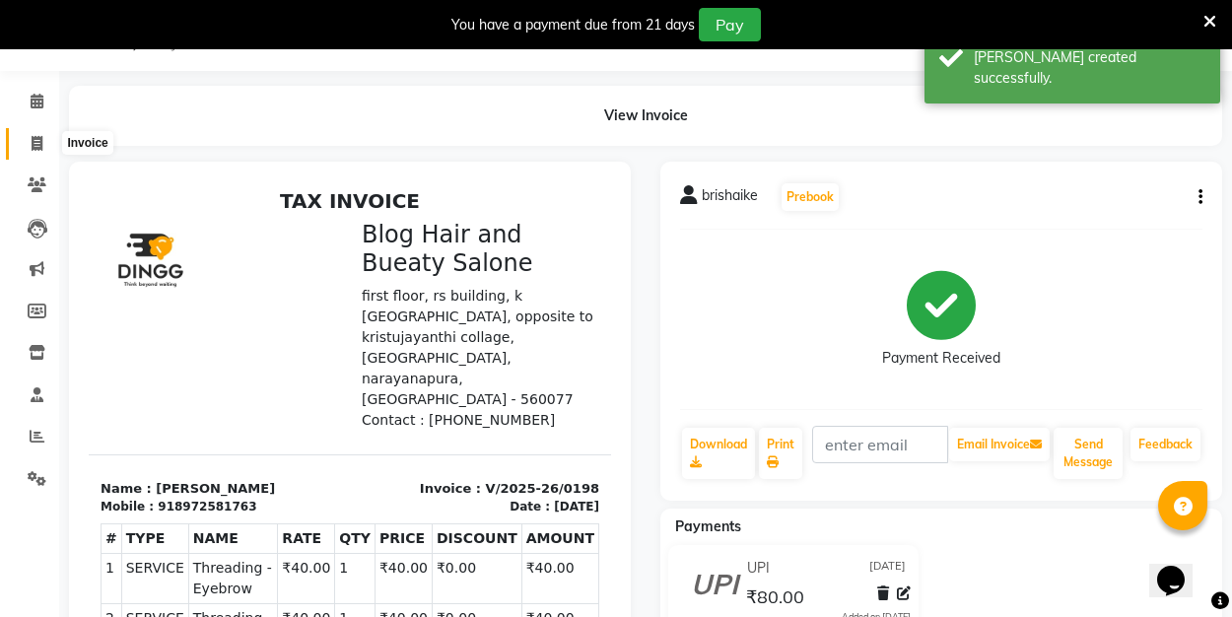
click at [35, 144] on icon at bounding box center [37, 143] width 11 height 15
select select "8741"
select select "service"
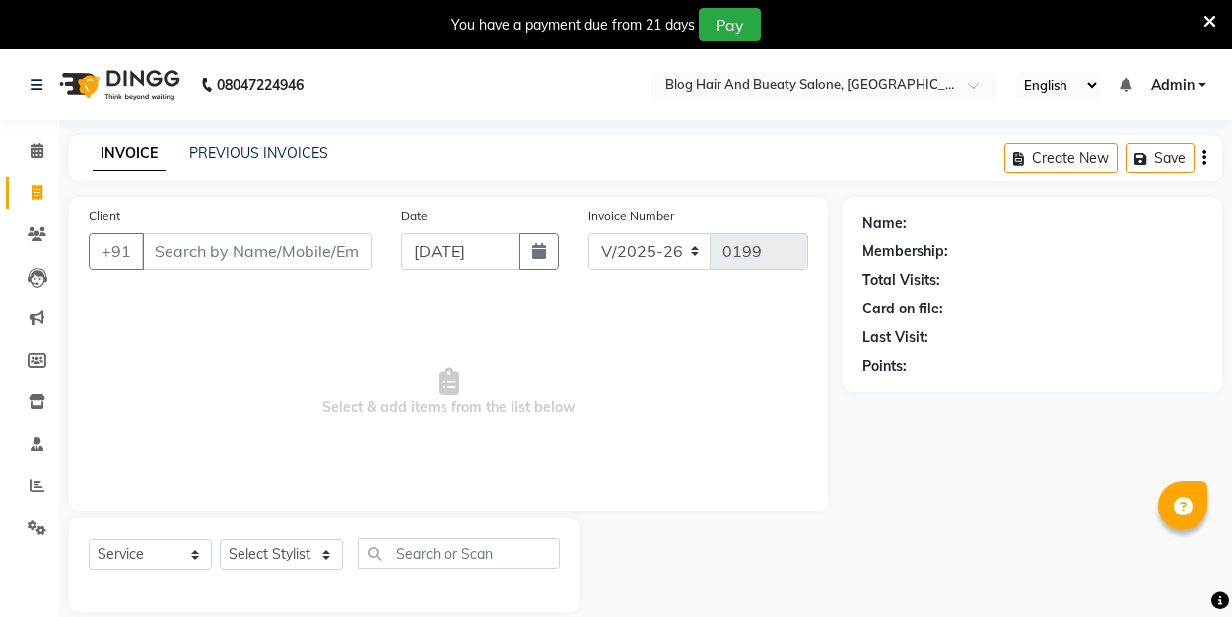
click at [305, 154] on link "PREVIOUS INVOICES" at bounding box center [258, 153] width 139 height 18
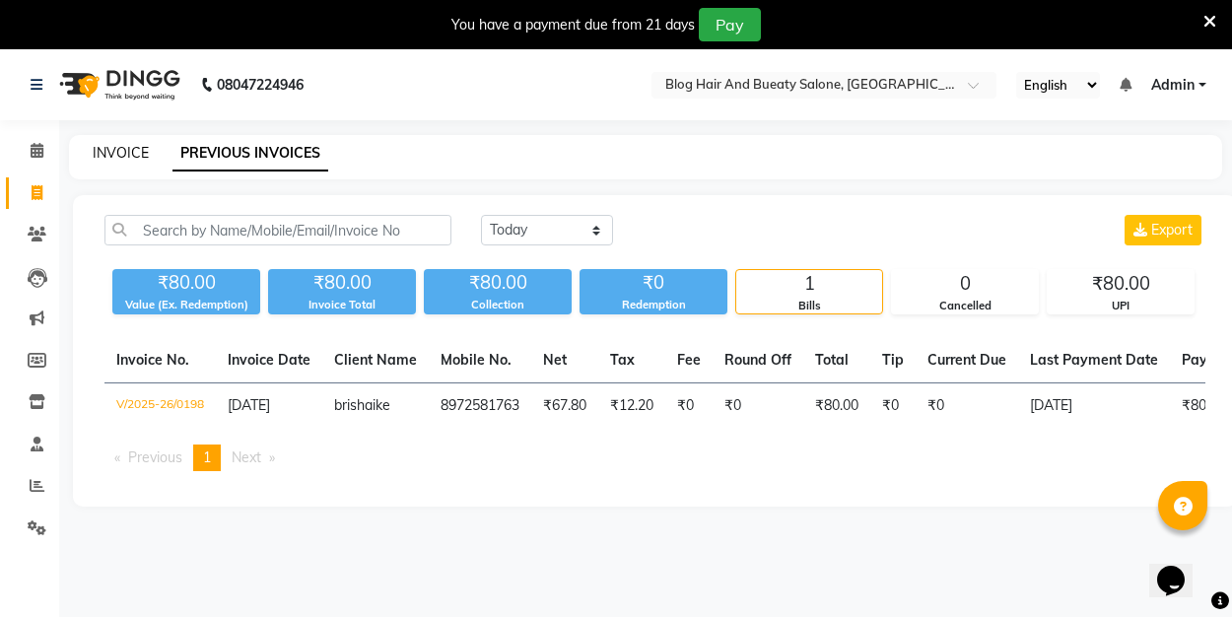
click at [106, 155] on link "INVOICE" at bounding box center [121, 153] width 56 height 18
select select "8741"
select select "service"
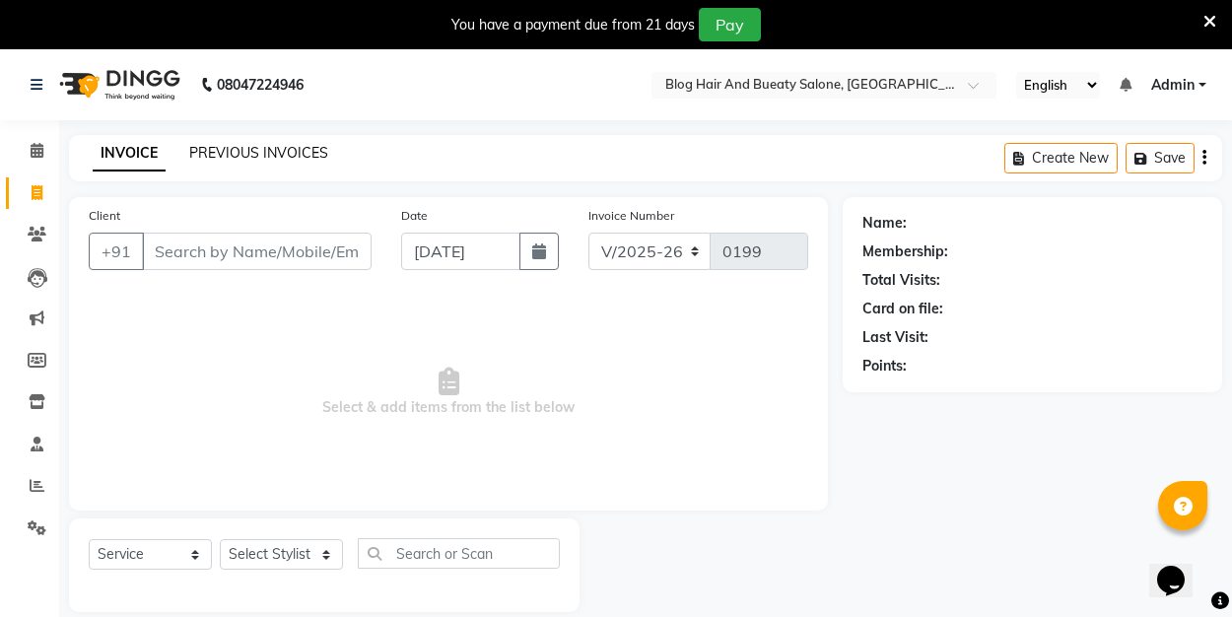
click at [249, 158] on link "PREVIOUS INVOICES" at bounding box center [258, 153] width 139 height 18
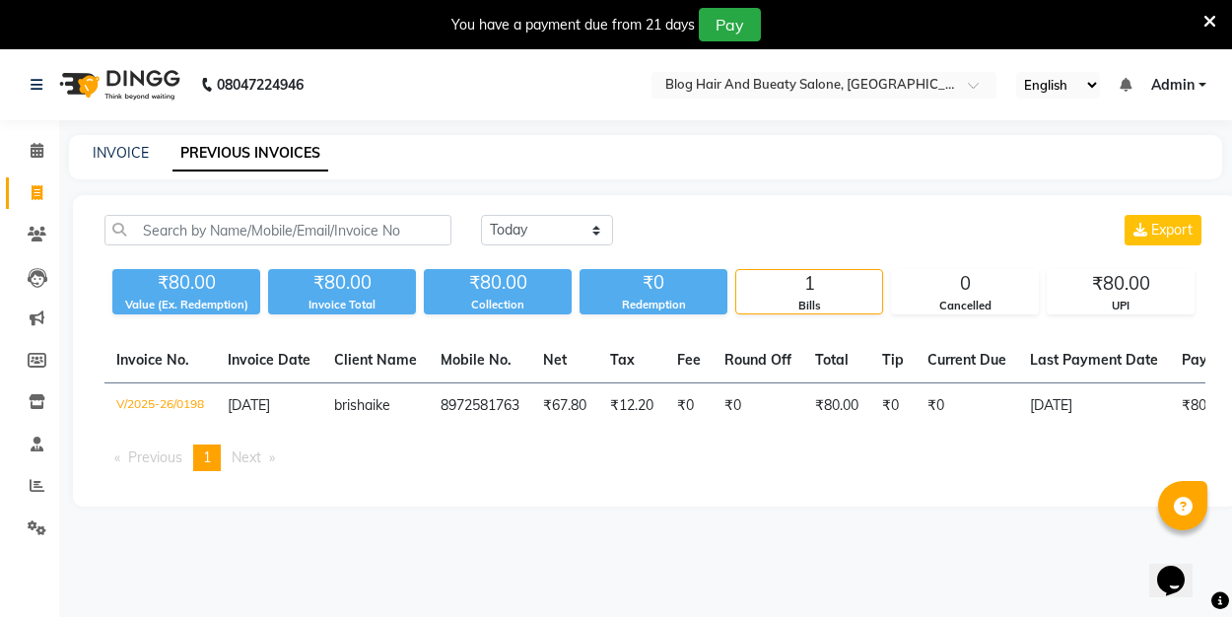
click at [722, 470] on div "Invoice No. Invoice Date Client Name Mobile No. Net Tax Fee Round Off Total Tip…" at bounding box center [655, 412] width 1125 height 149
click at [133, 150] on link "INVOICE" at bounding box center [121, 153] width 56 height 18
select select "service"
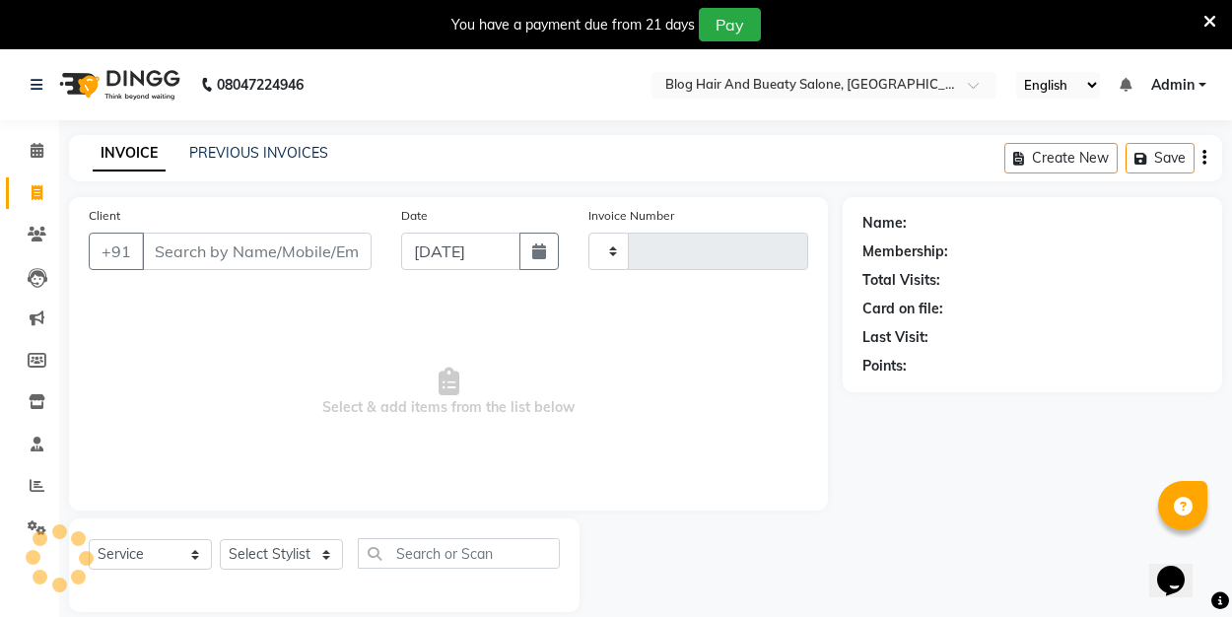
type input "0199"
select select "8741"
click at [262, 260] on input "Client" at bounding box center [257, 251] width 230 height 37
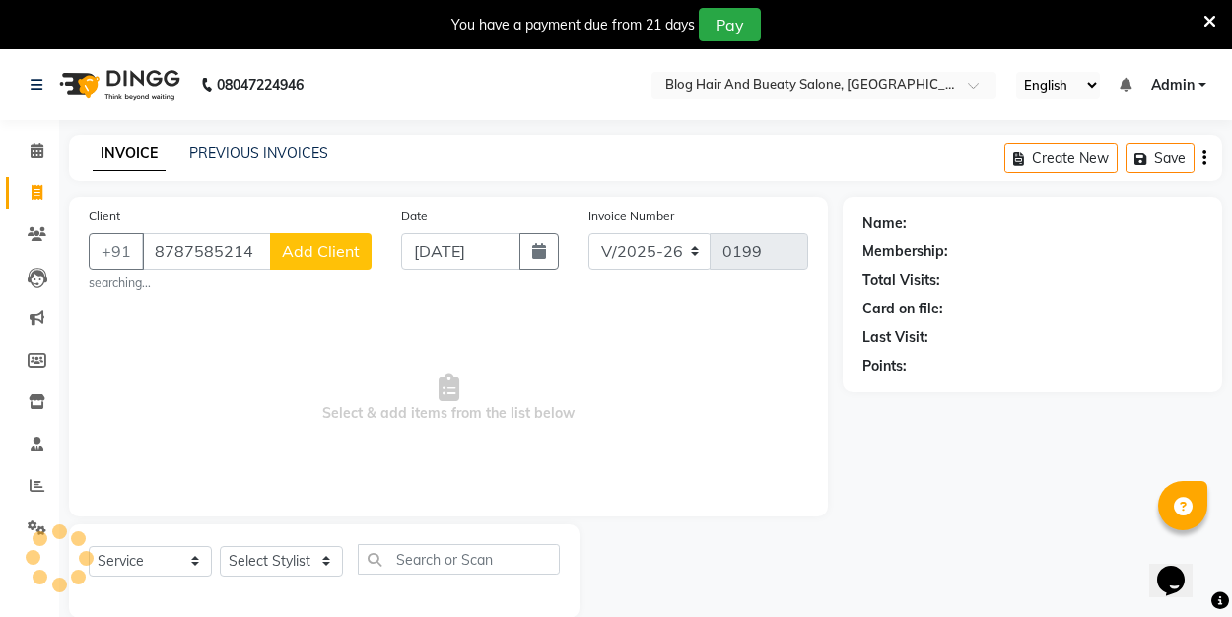
type input "8787585214"
click at [324, 255] on span "Add Client" at bounding box center [321, 251] width 78 height 20
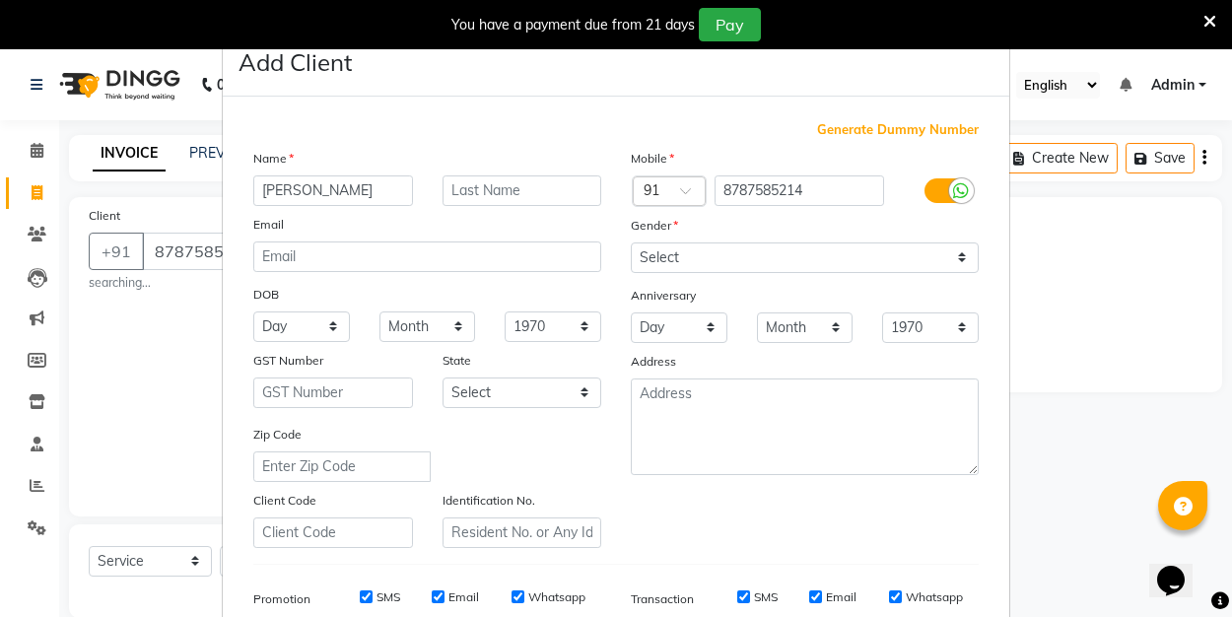
type input "payal"
select select "[DEMOGRAPHIC_DATA]"
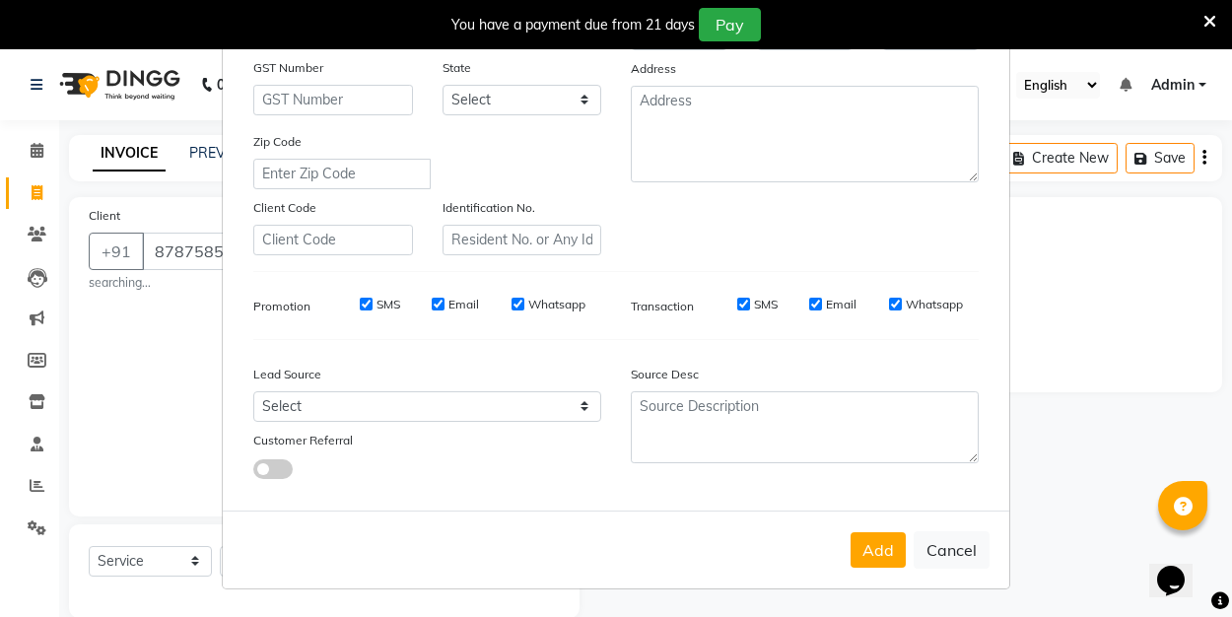
scroll to position [292, 0]
click at [882, 545] on button "Add" at bounding box center [878, 550] width 55 height 35
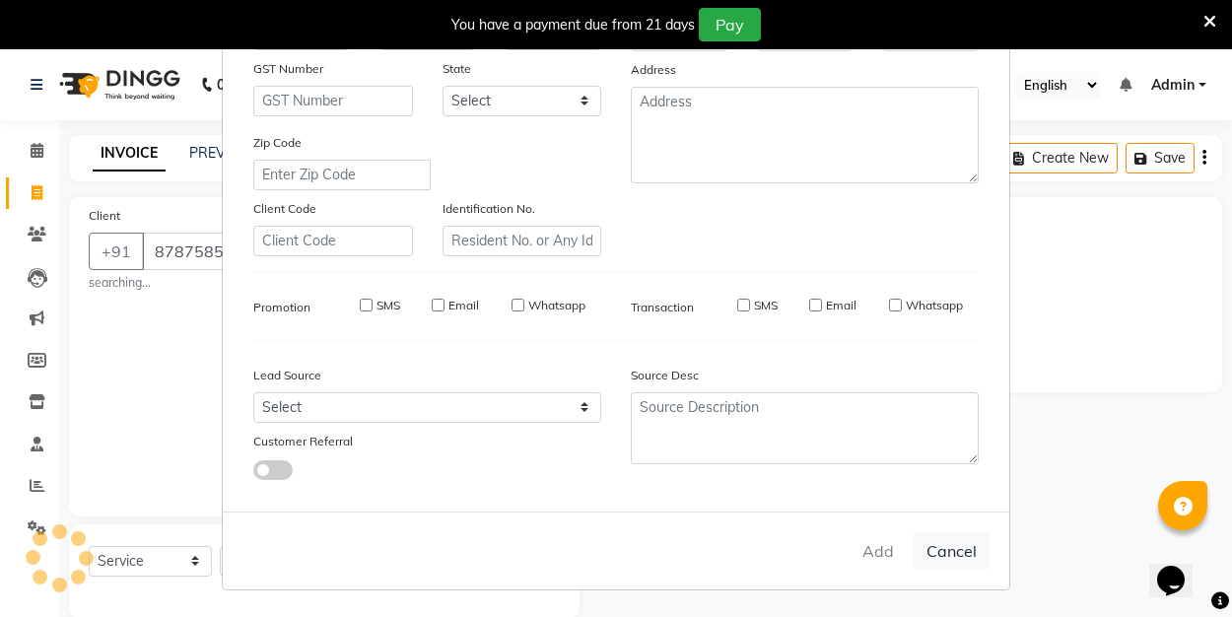
select select
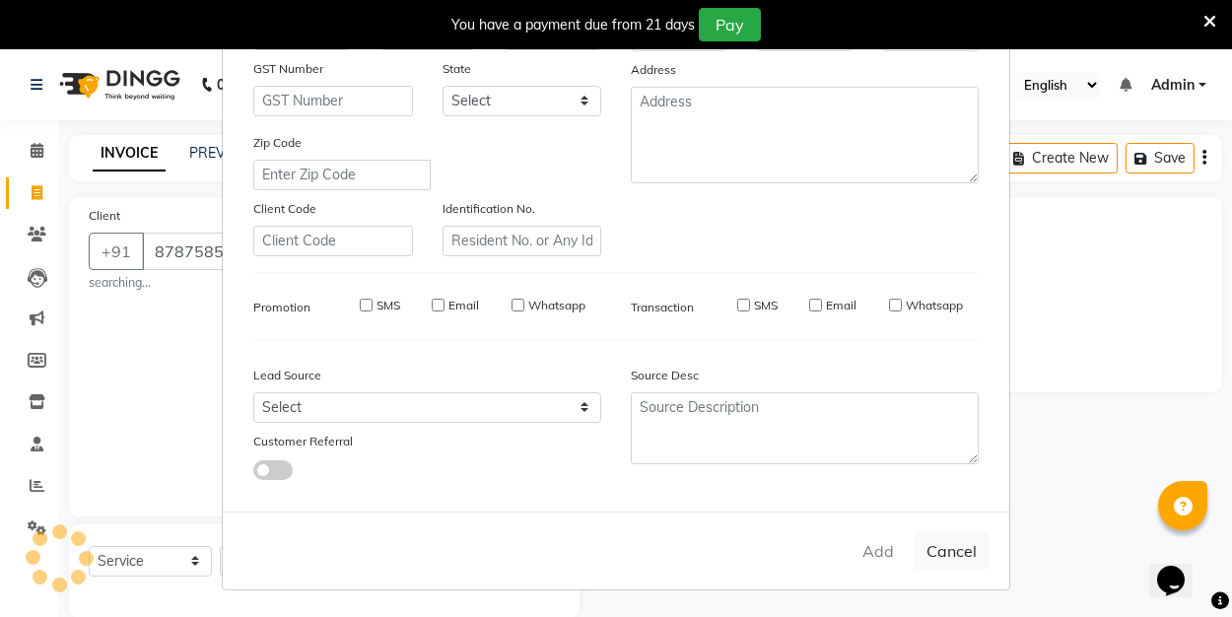
select select
checkbox input "false"
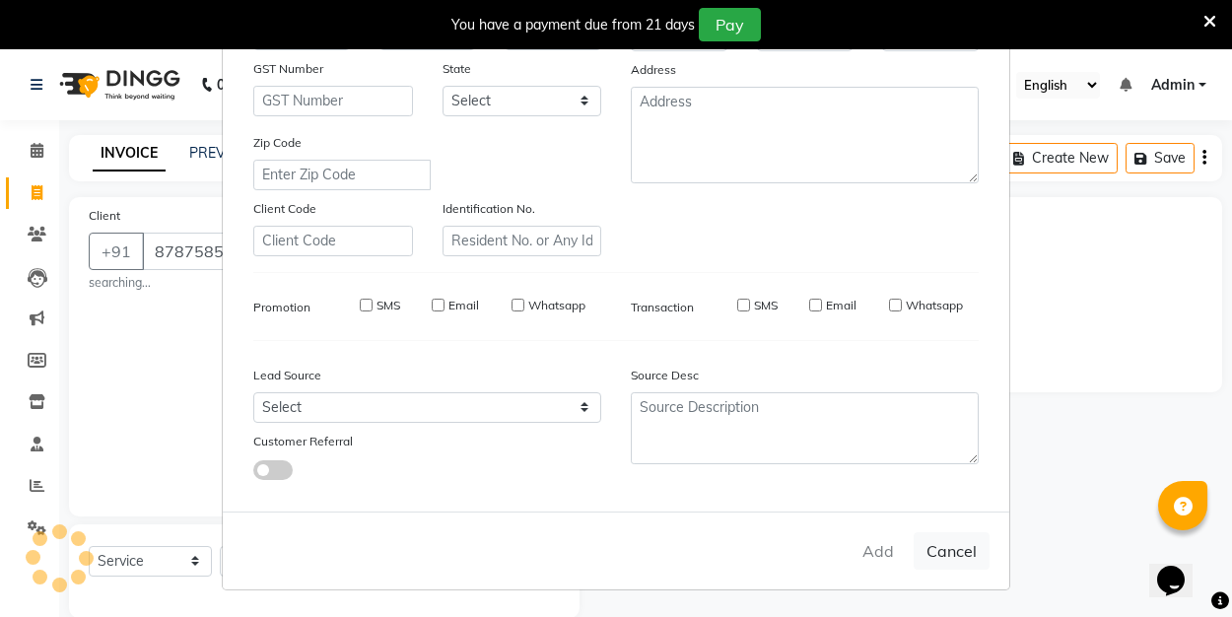
checkbox input "false"
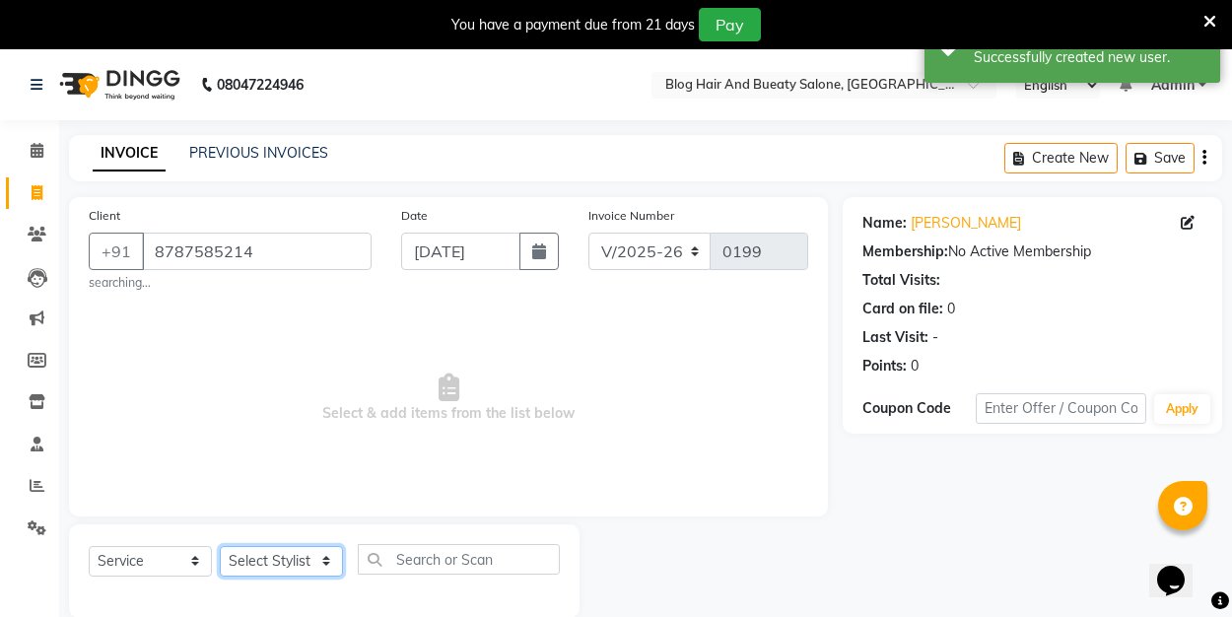
select select "89034"
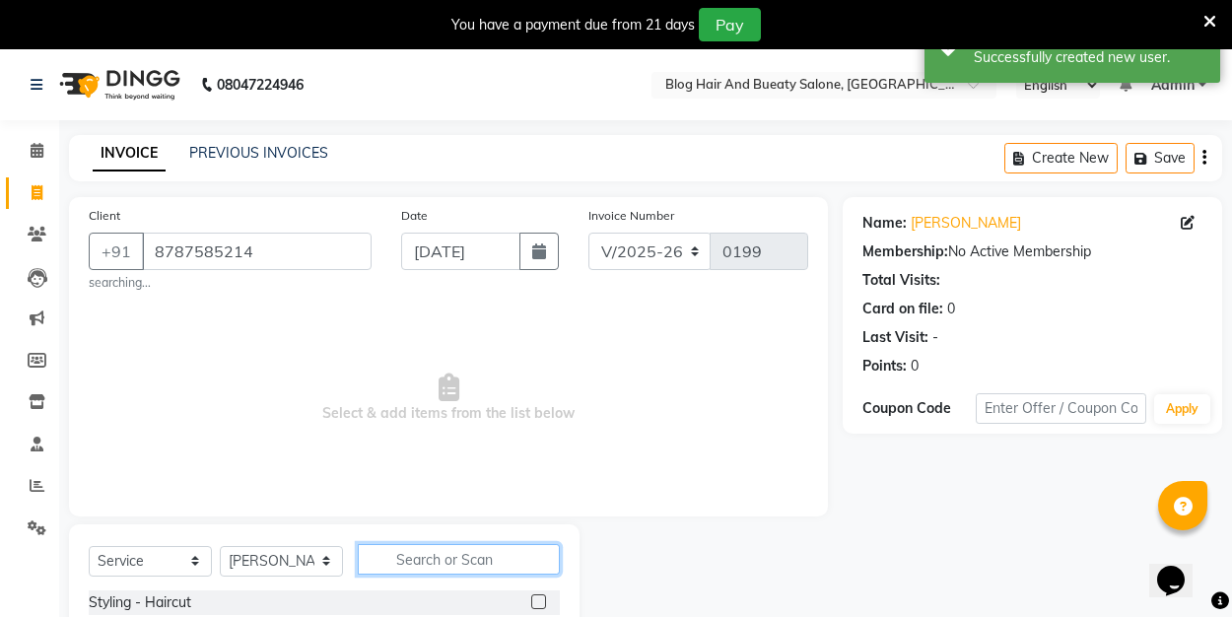
click at [529, 556] on input "text" at bounding box center [459, 559] width 202 height 31
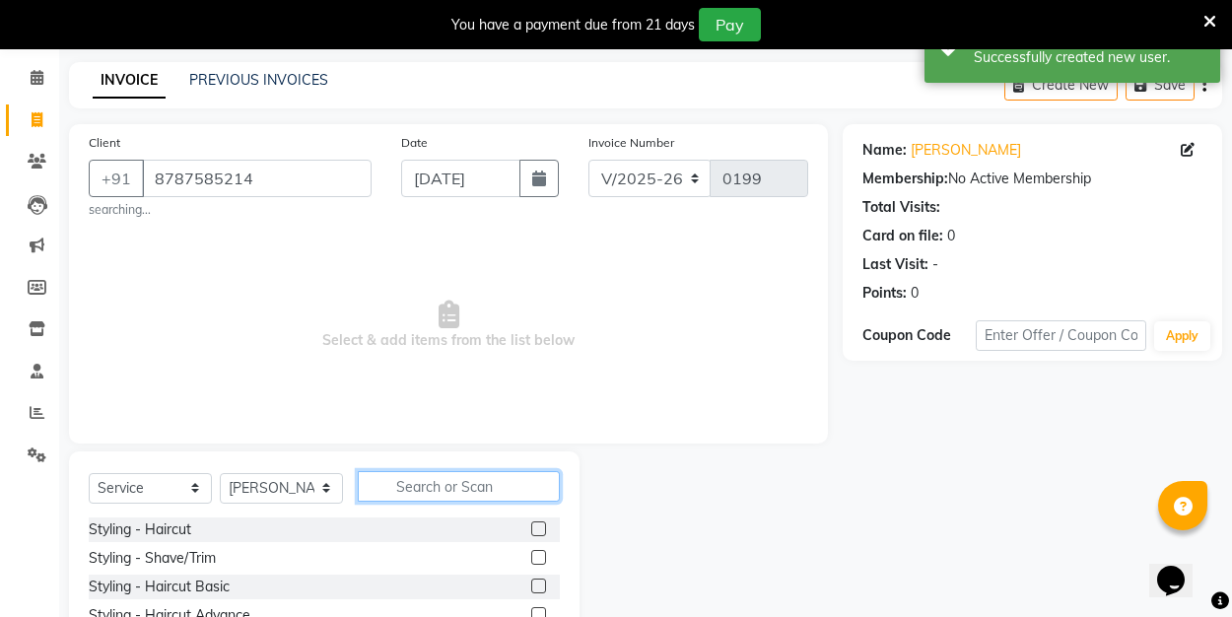
scroll to position [93, 0]
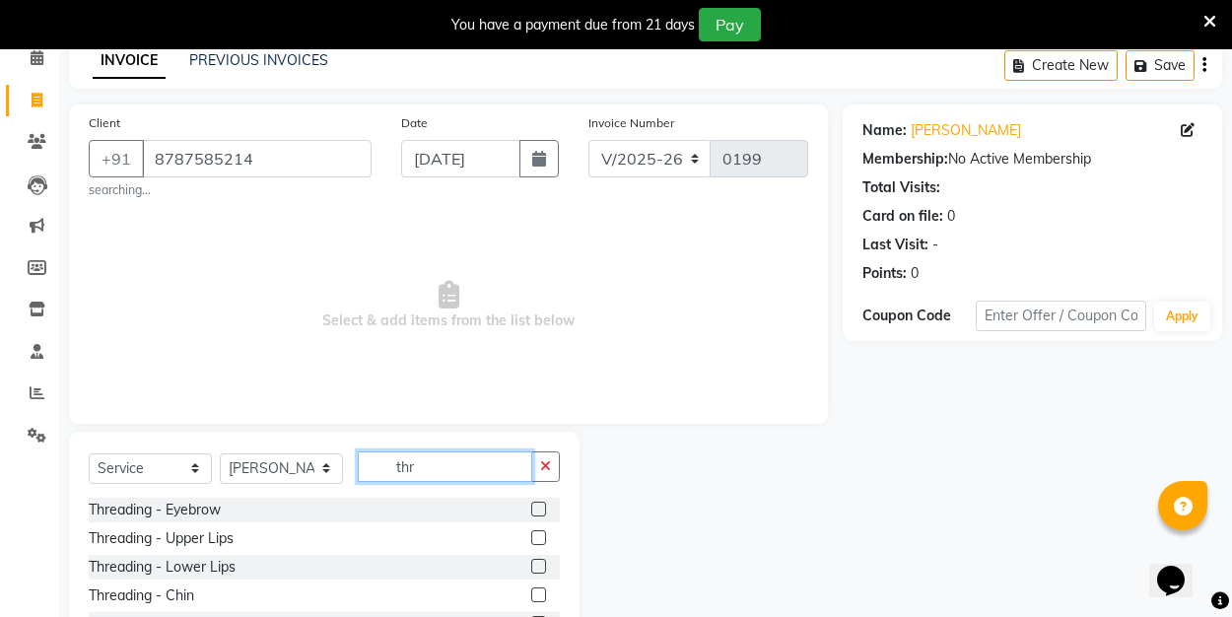
type input "the"
drag, startPoint x: 508, startPoint y: 464, endPoint x: 538, endPoint y: 515, distance: 58.8
click at [538, 515] on label at bounding box center [538, 509] width 15 height 15
click at [538, 515] on input "checkbox" at bounding box center [537, 510] width 13 height 13
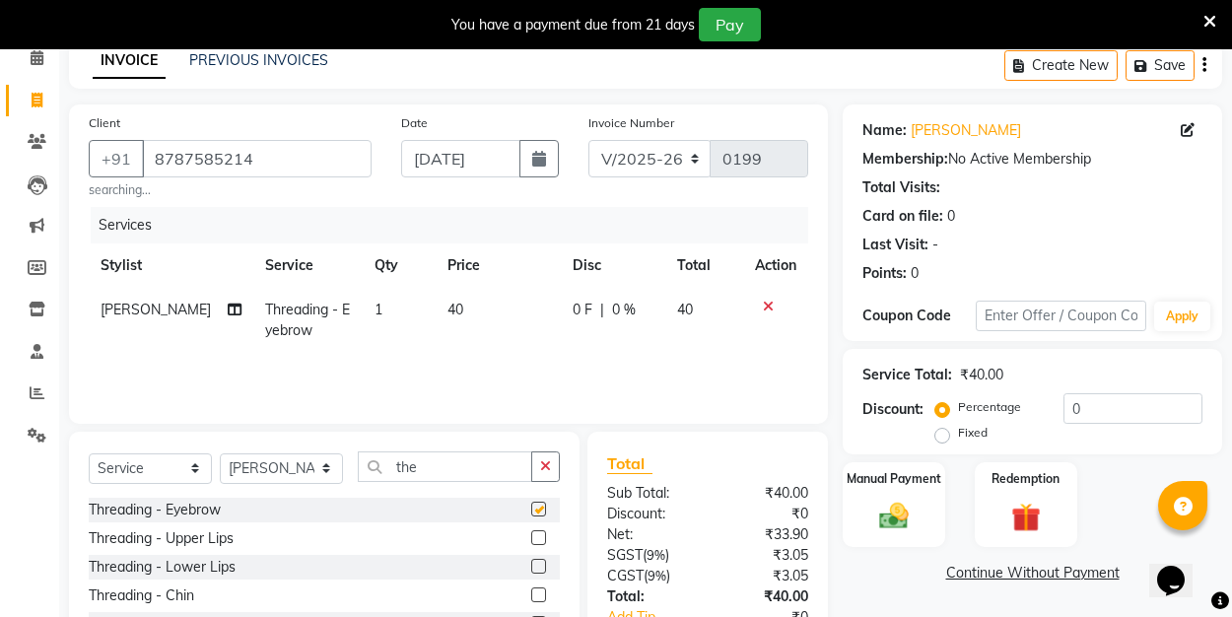
checkbox input "false"
click at [539, 535] on label at bounding box center [538, 537] width 15 height 15
click at [539, 535] on input "checkbox" at bounding box center [537, 538] width 13 height 13
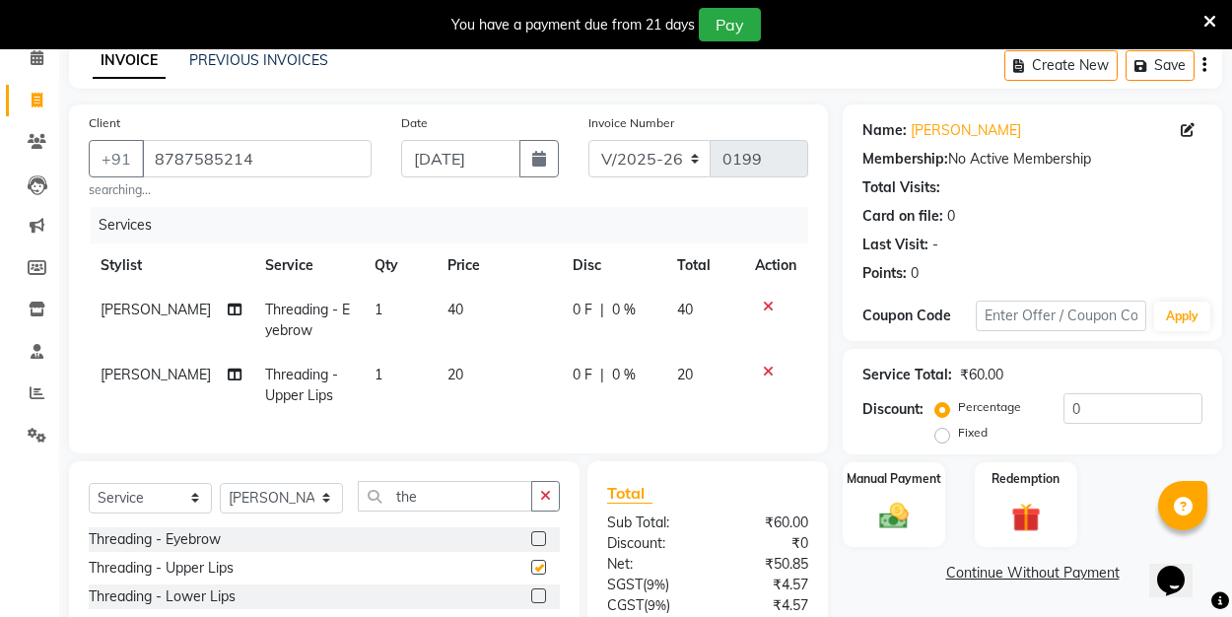
checkbox input "false"
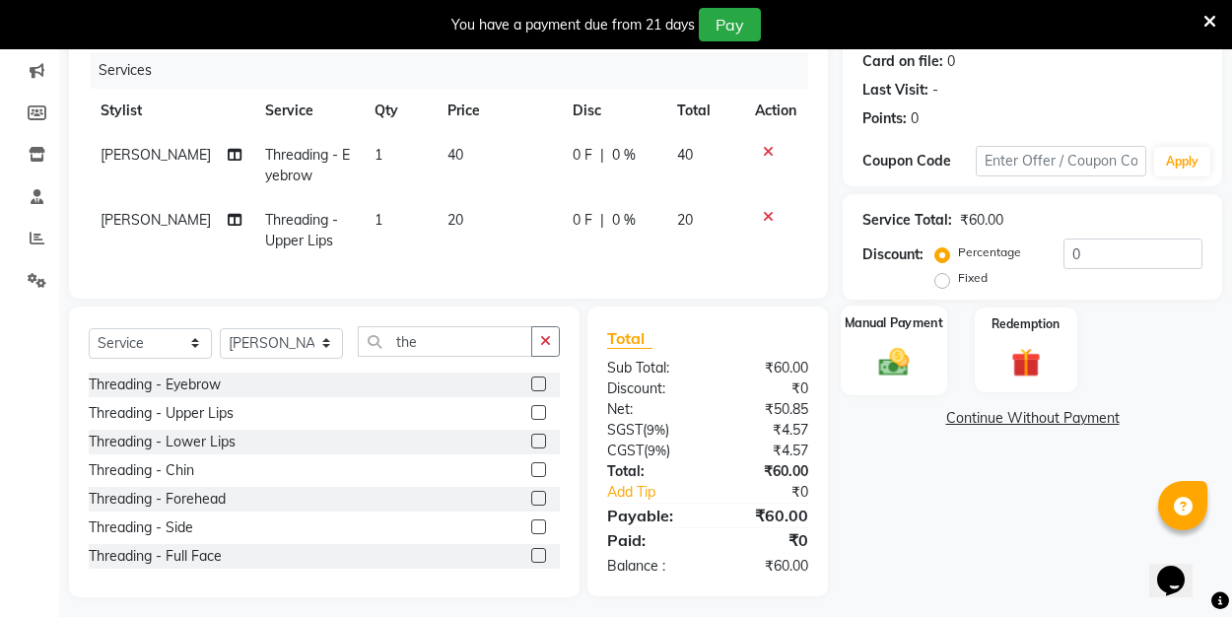
scroll to position [248, 0]
click at [893, 378] on img at bounding box center [893, 360] width 49 height 34
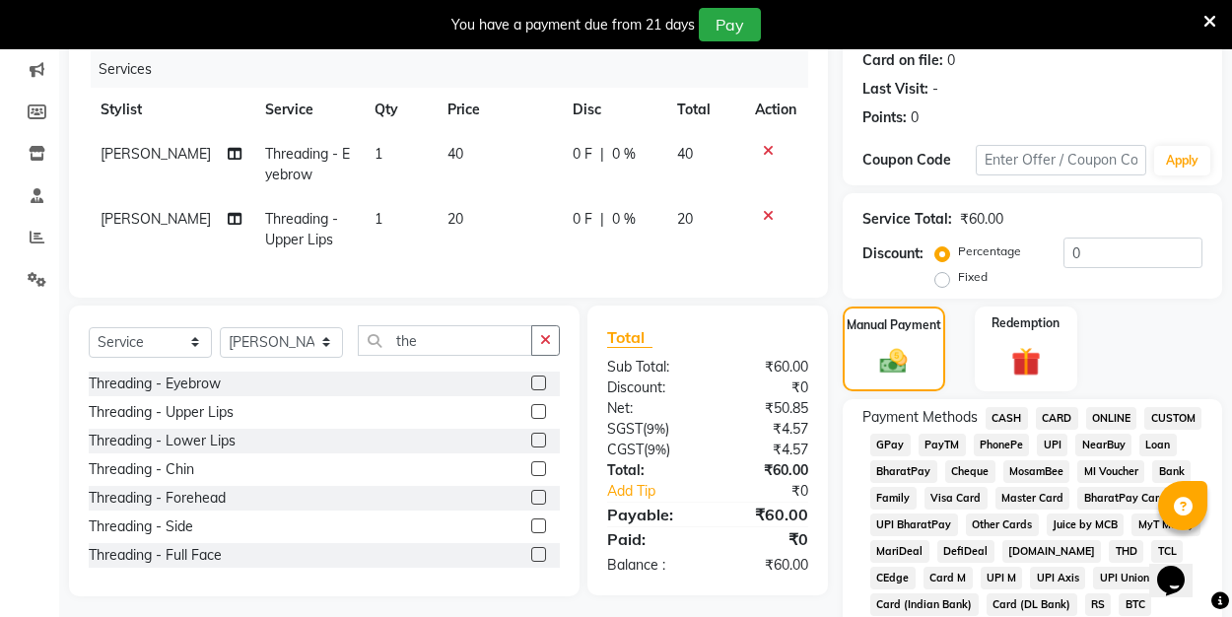
click at [1057, 444] on span "UPI" at bounding box center [1052, 445] width 31 height 23
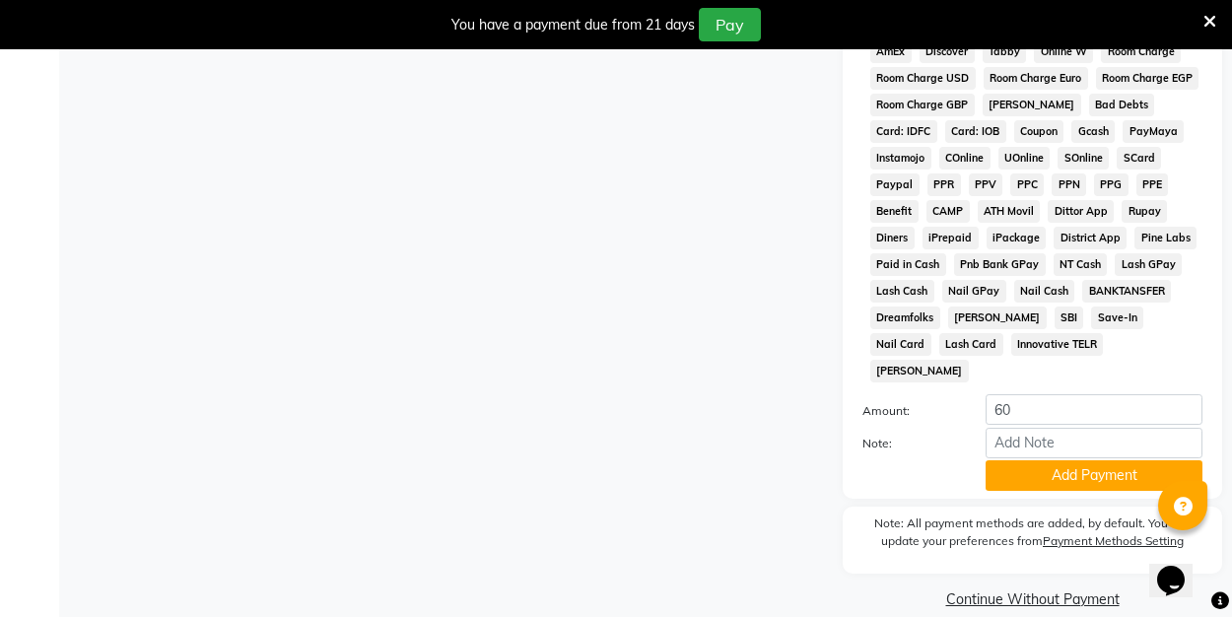
click at [1057, 460] on button "Add Payment" at bounding box center [1094, 475] width 217 height 31
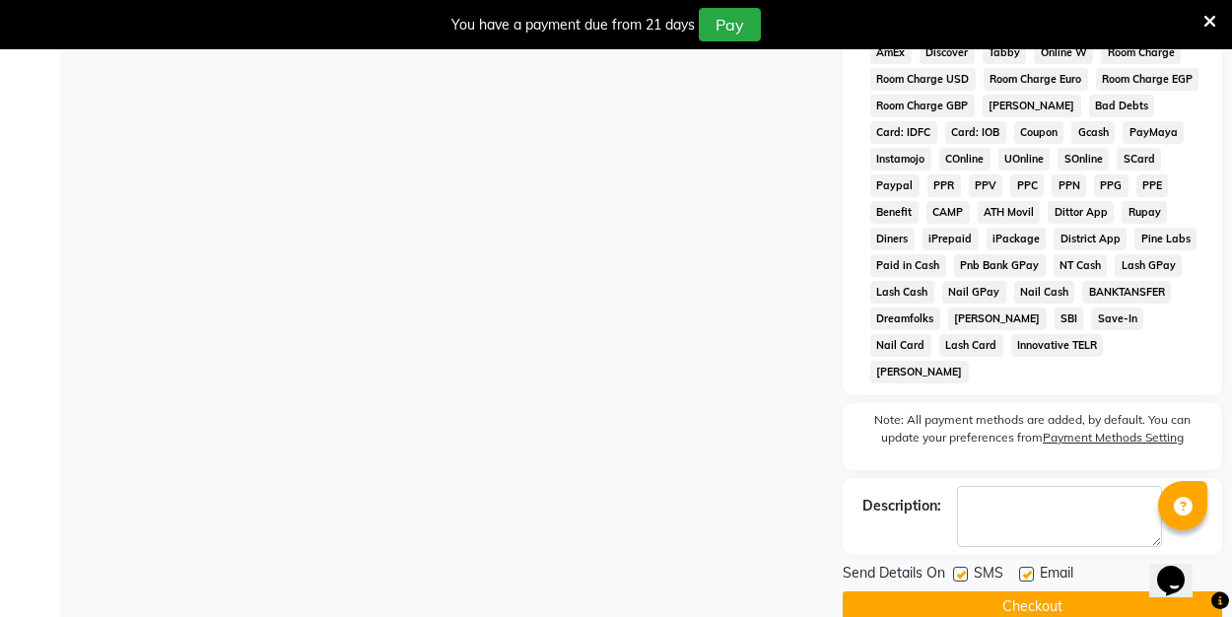
click at [1022, 567] on label at bounding box center [1026, 574] width 15 height 15
click at [1022, 569] on input "checkbox" at bounding box center [1025, 575] width 13 height 13
checkbox input "false"
click at [1023, 591] on button "Checkout" at bounding box center [1032, 606] width 379 height 31
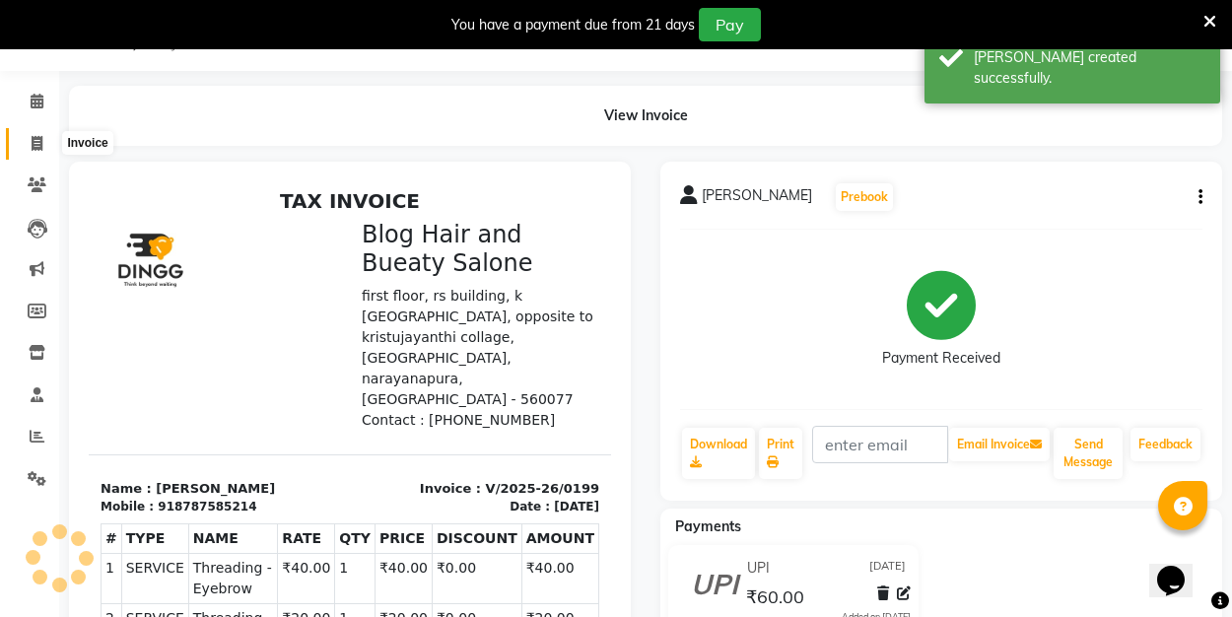
click at [32, 142] on icon at bounding box center [37, 143] width 11 height 15
select select "service"
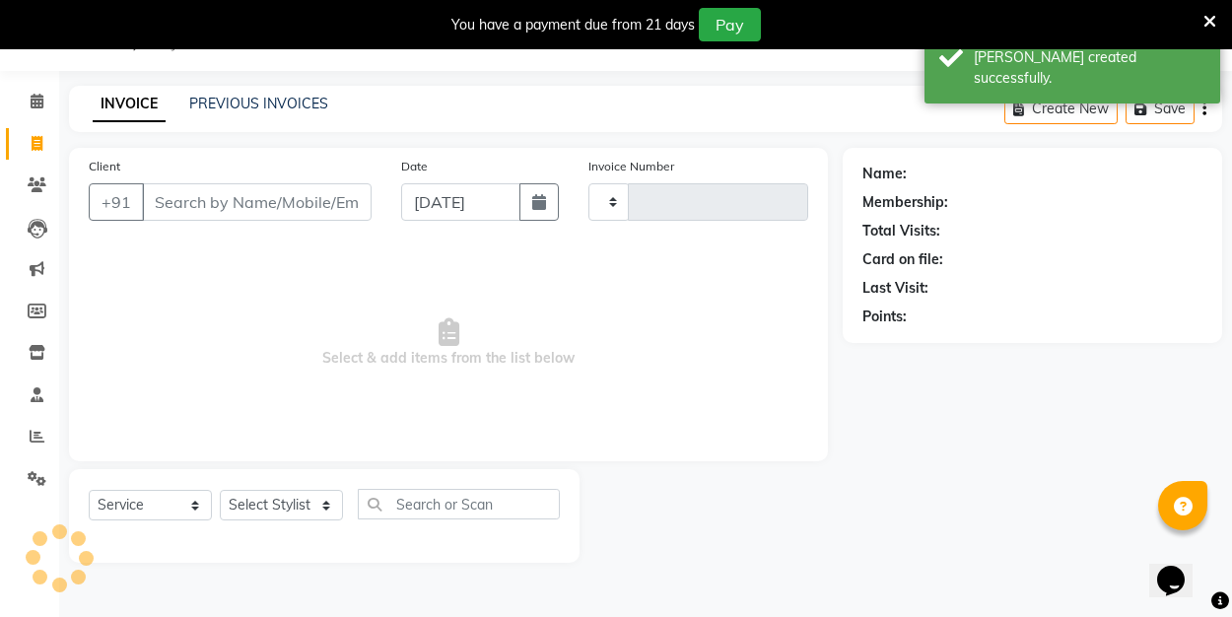
type input "0200"
select select "8741"
click at [242, 103] on link "PREVIOUS INVOICES" at bounding box center [258, 104] width 139 height 18
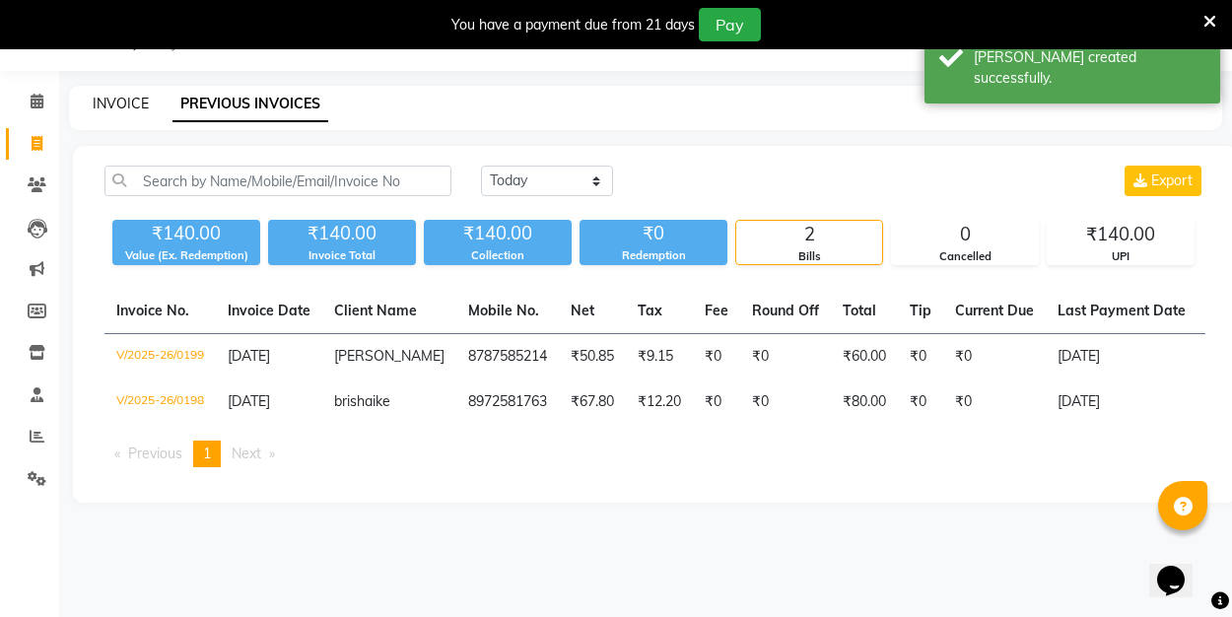
click at [123, 99] on link "INVOICE" at bounding box center [121, 104] width 56 height 18
select select "8741"
select select "service"
